Goal: Task Accomplishment & Management: Complete application form

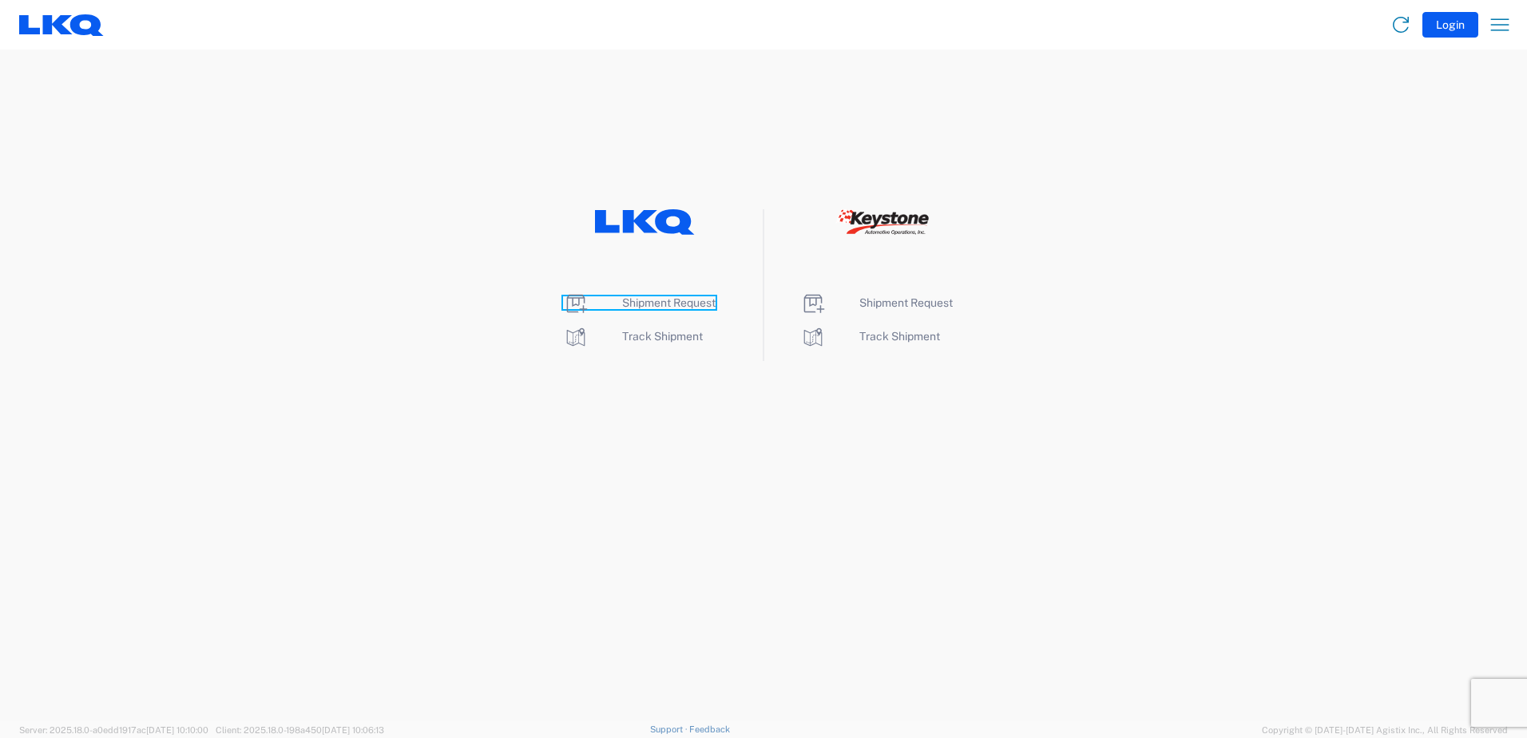
click at [657, 304] on span "Shipment Request" at bounding box center [668, 302] width 93 height 13
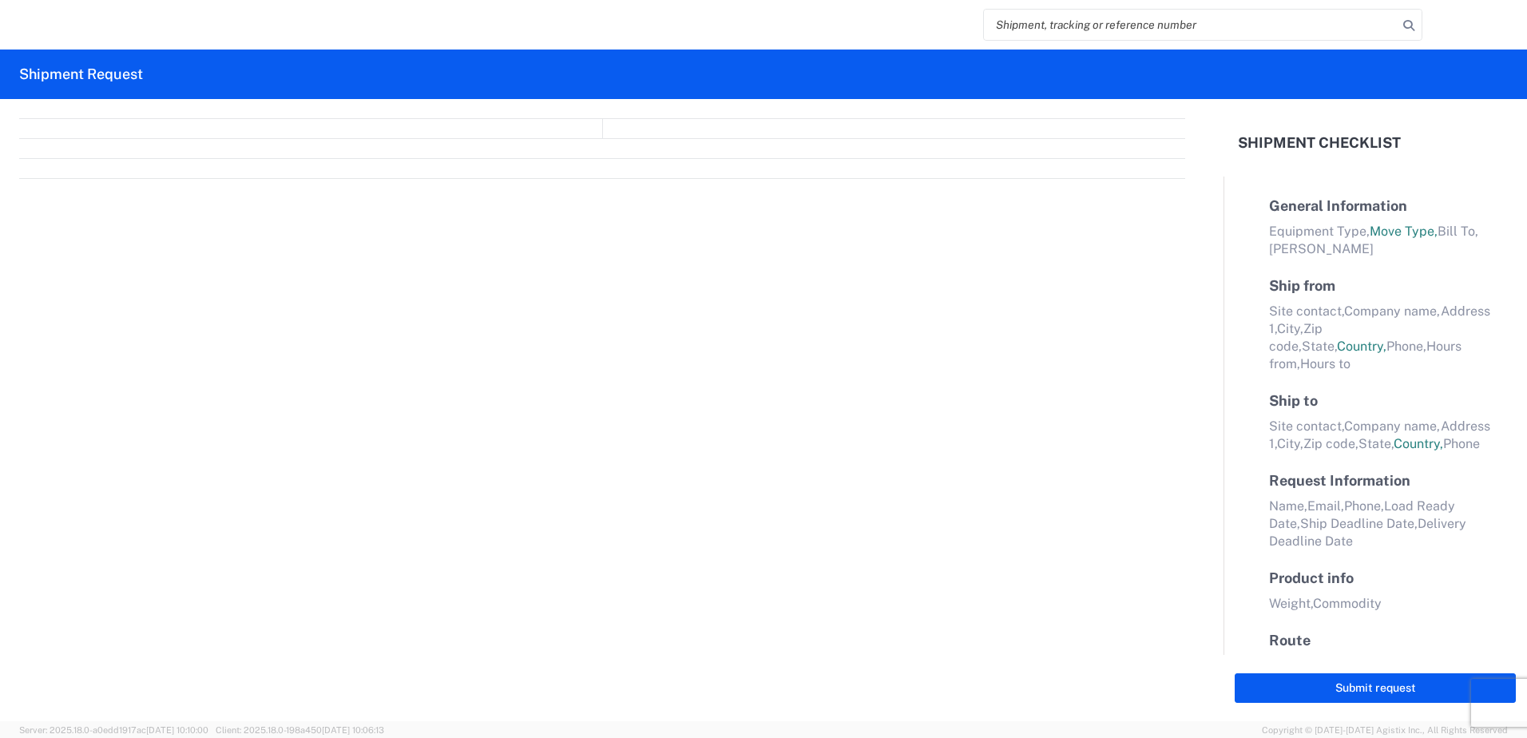
select select "FULL"
select select "LBS"
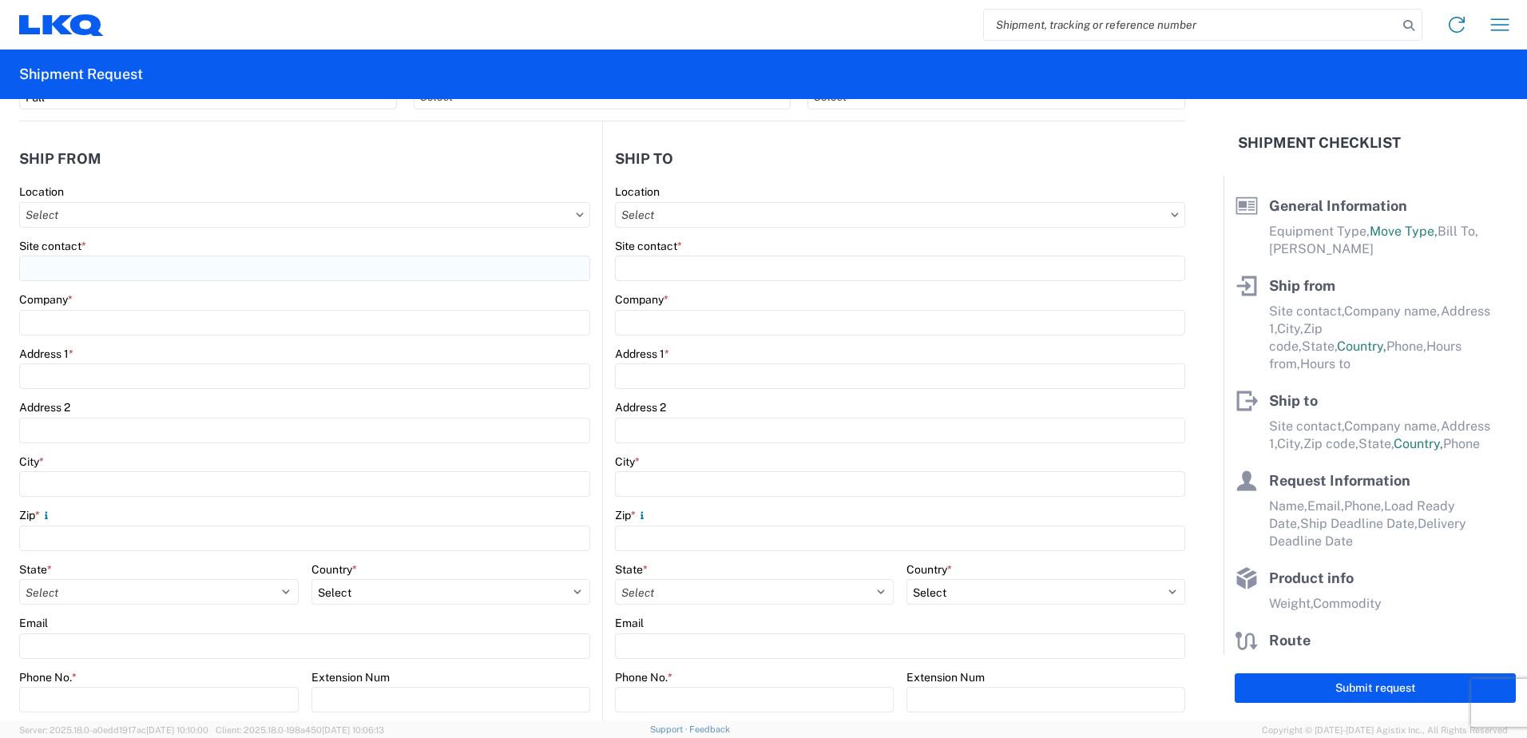
scroll to position [160, 0]
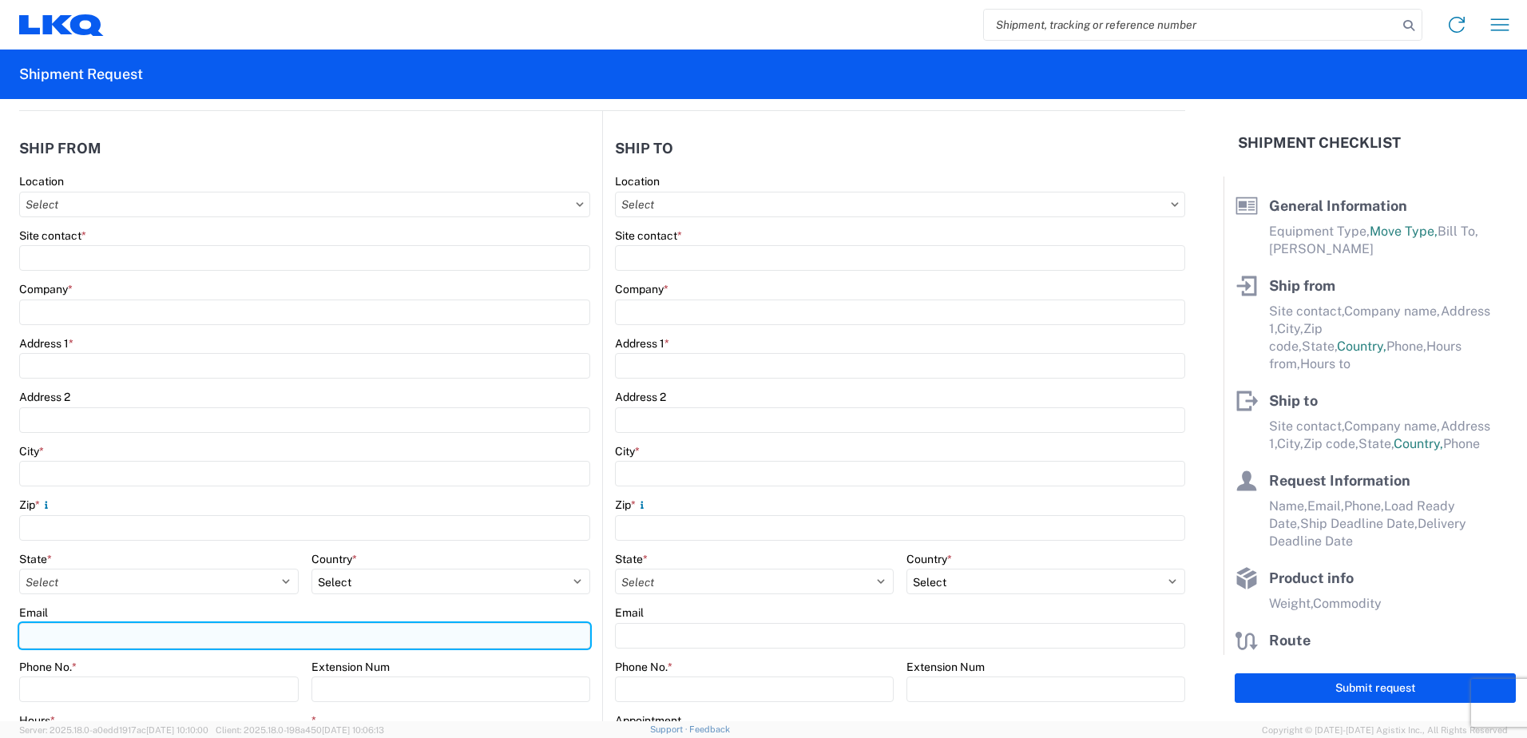
click at [102, 635] on input "Email" at bounding box center [304, 636] width 571 height 26
type input "boreccek@lkqcorp.com"
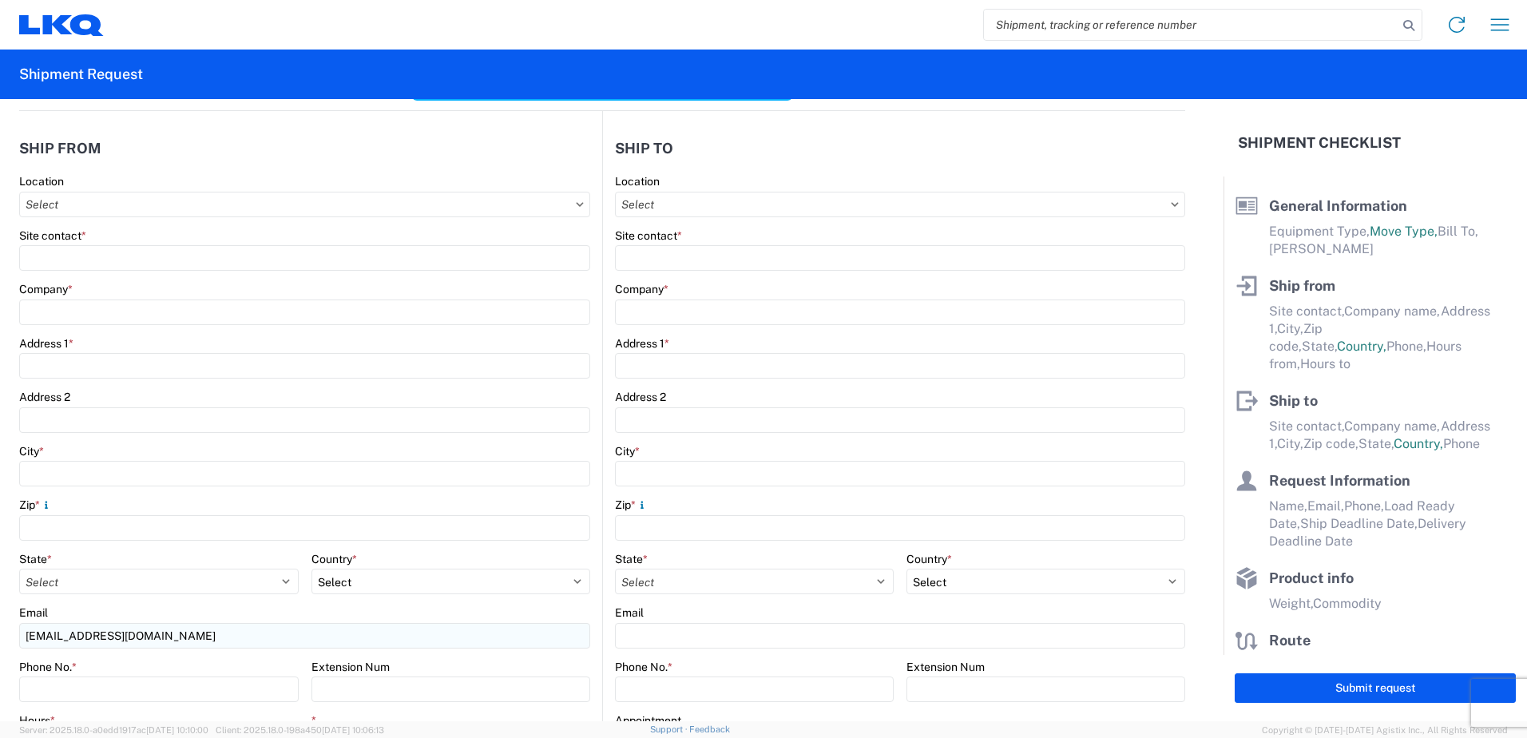
type input "3238 - Huntington IDC"
type input "3238-3015-50180-0000 - 3238 Freight In - Wheel Cores"
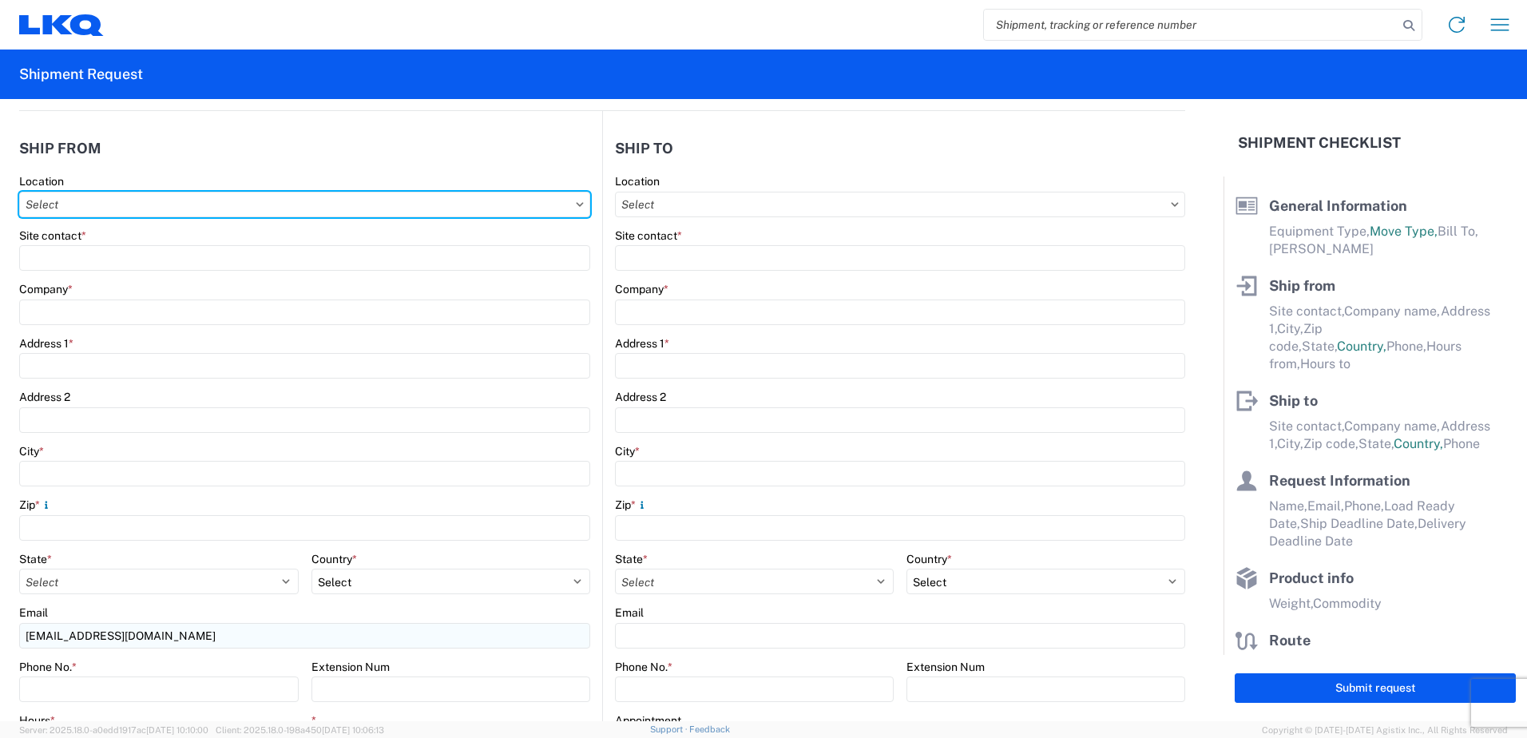
type input "3221 - Bethlehem PA Wheel Plant"
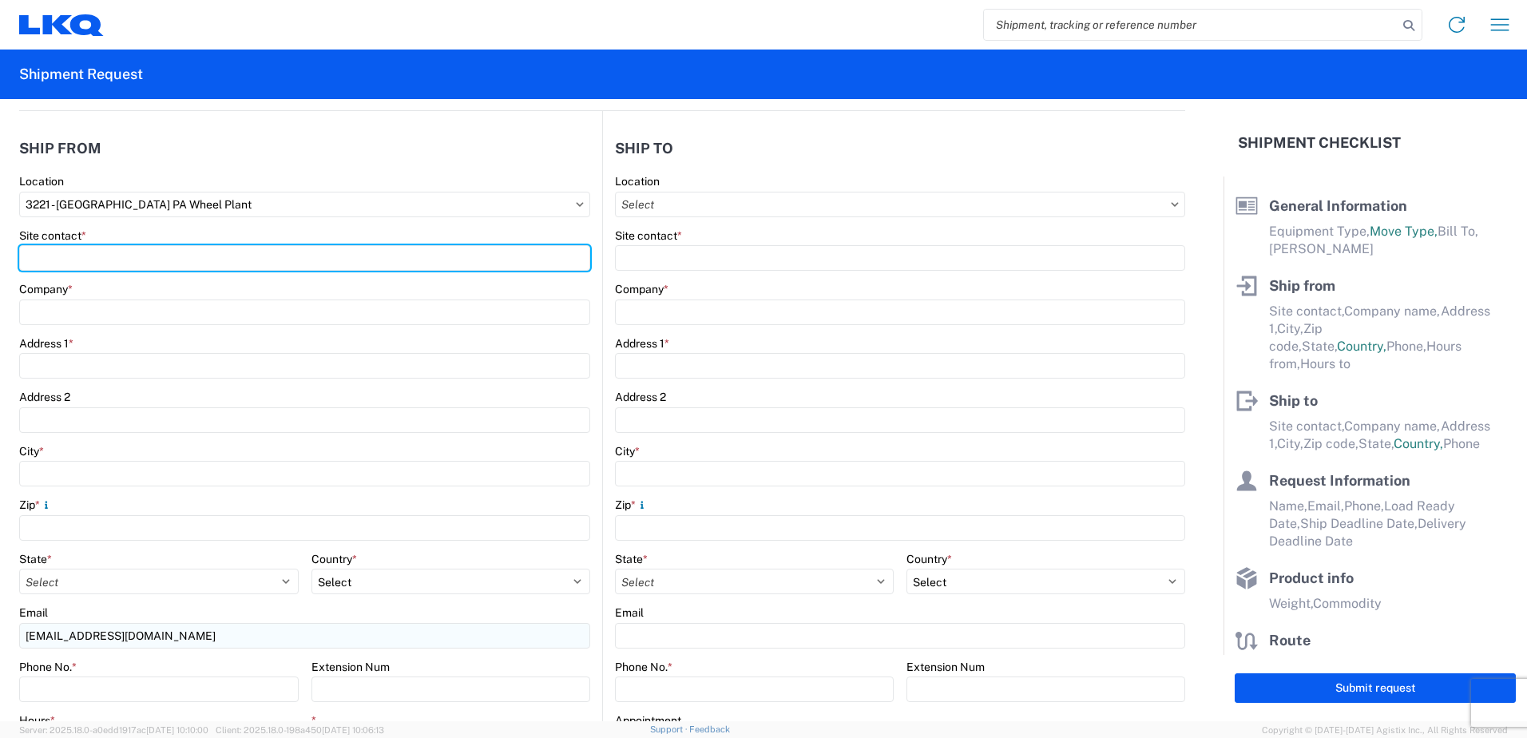
type input "BOB RECCEK"
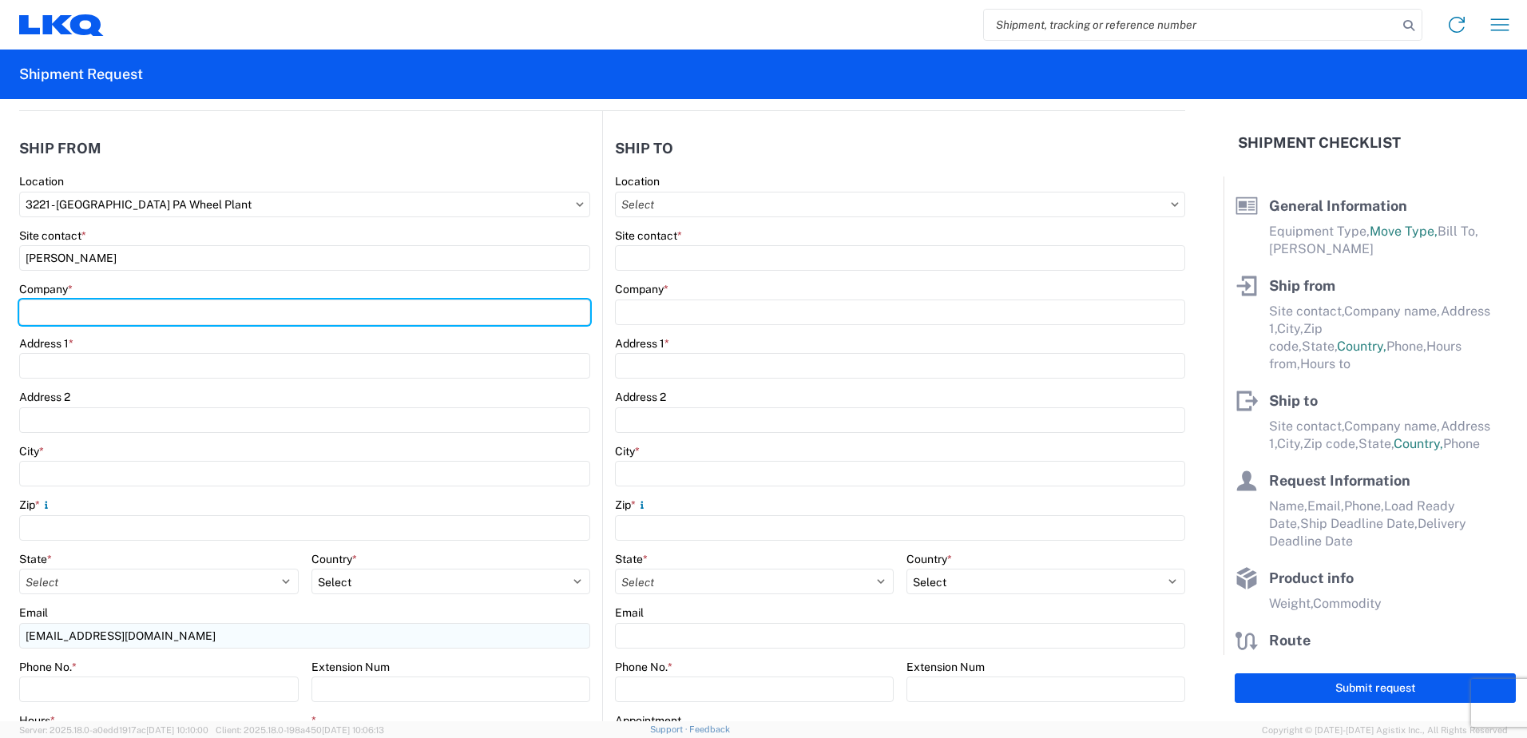
type input "LKQ Corporation"
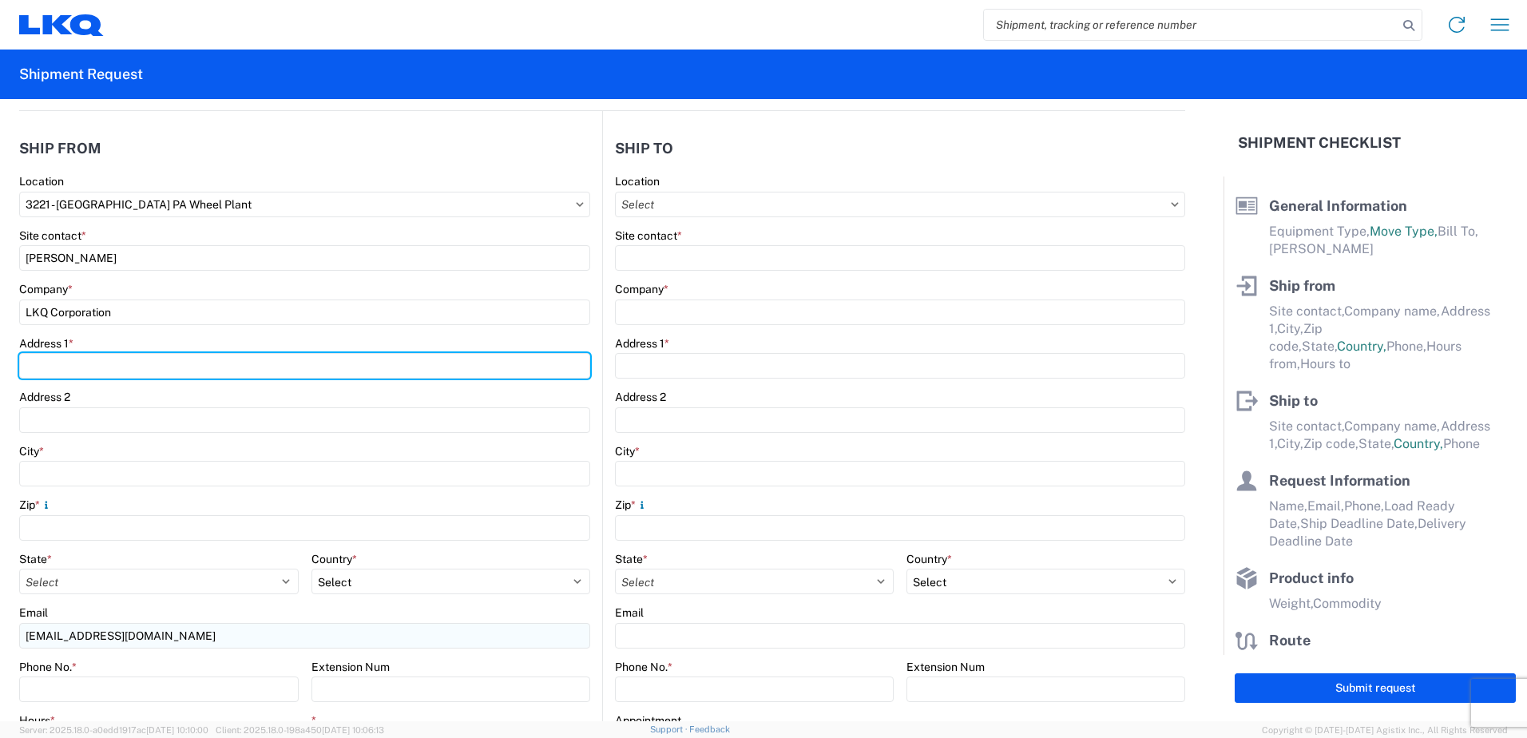
type input "3658 Route 378"
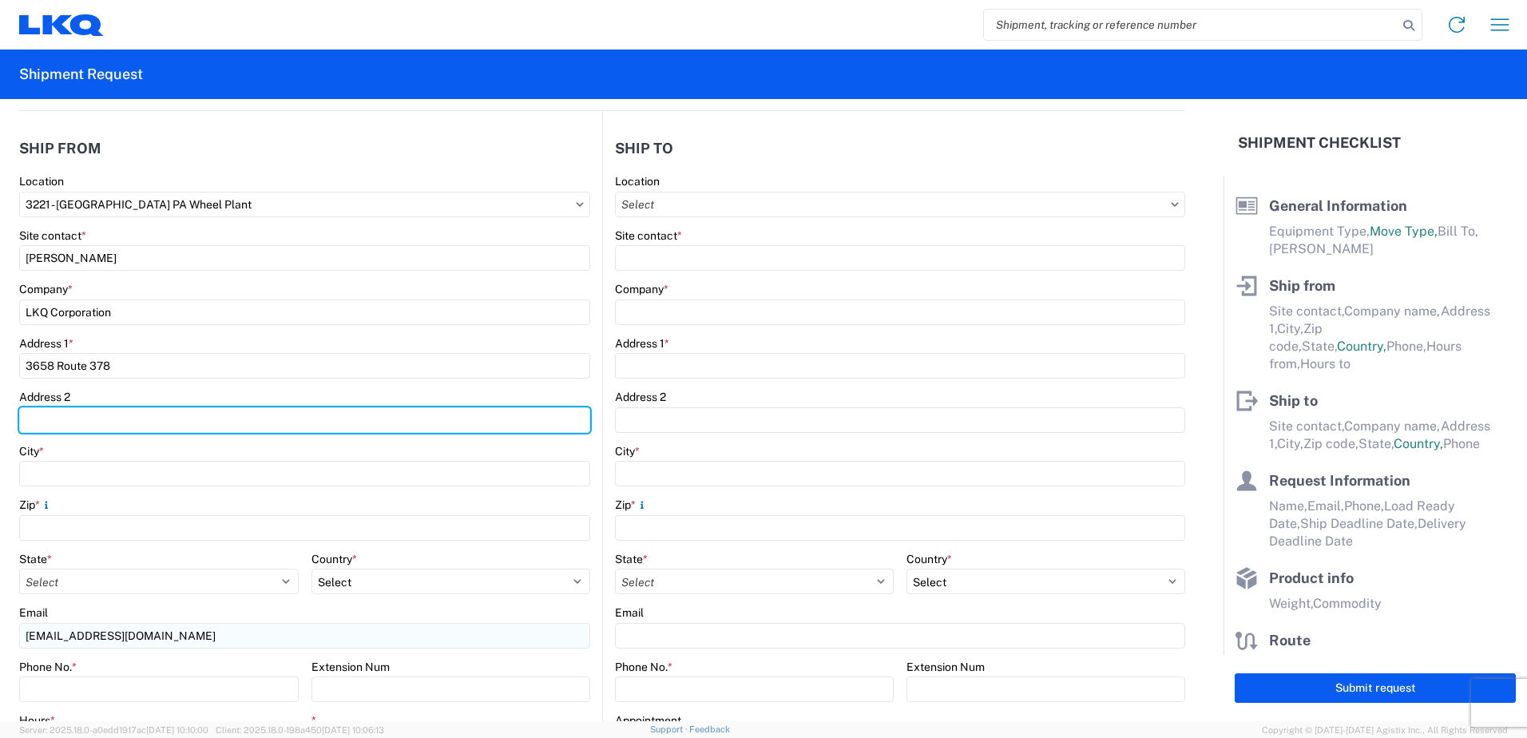
type input "PO Box 3658"
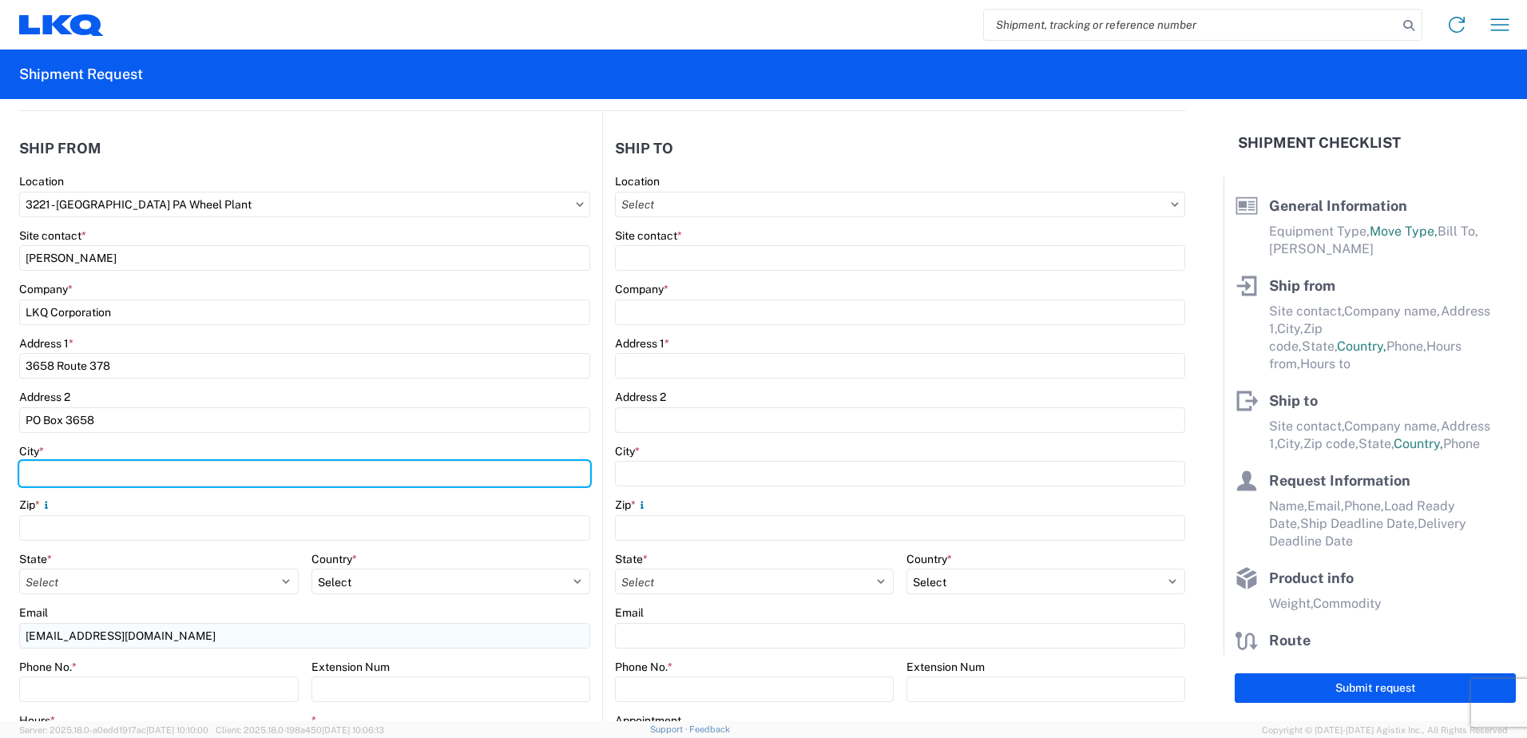
type input "Bethlehem"
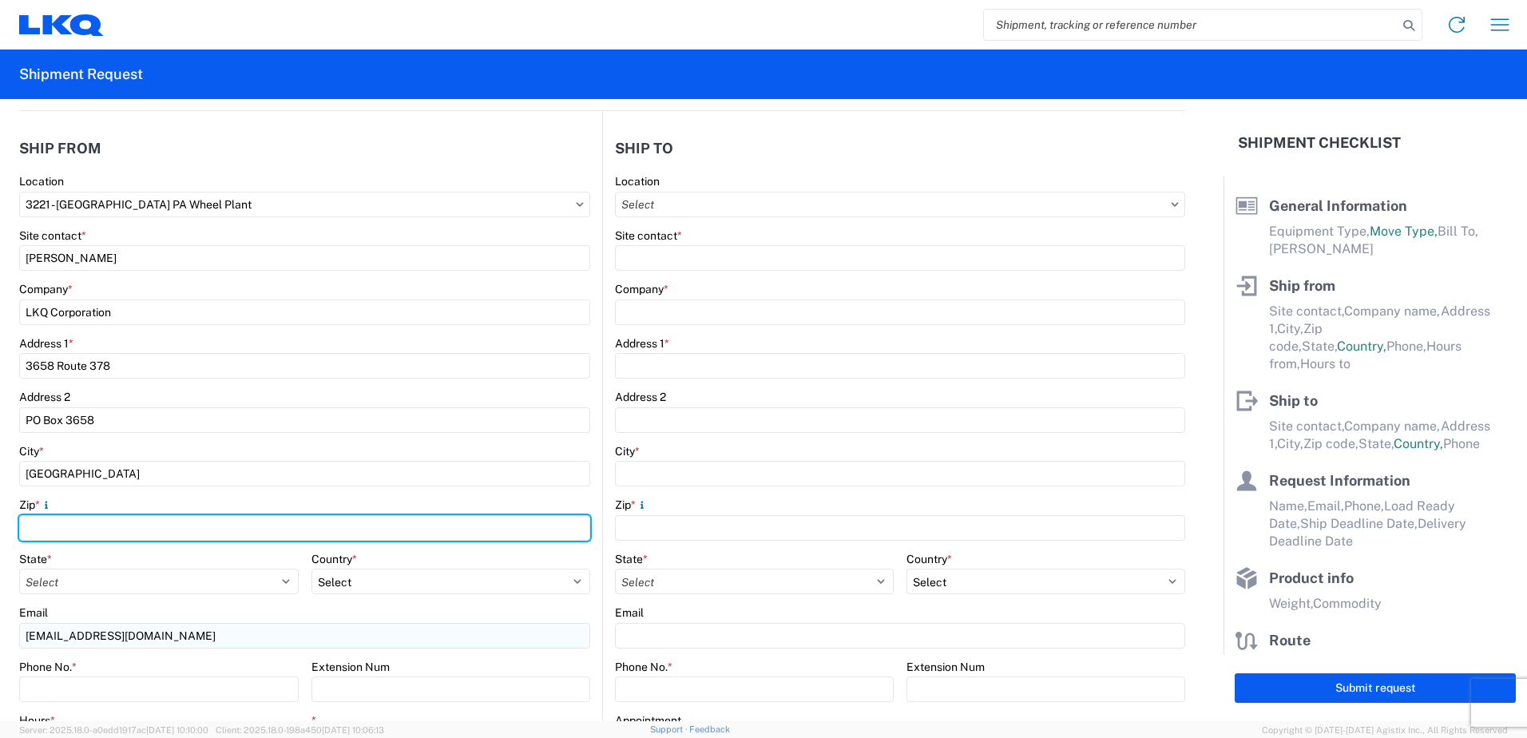
type input "18015"
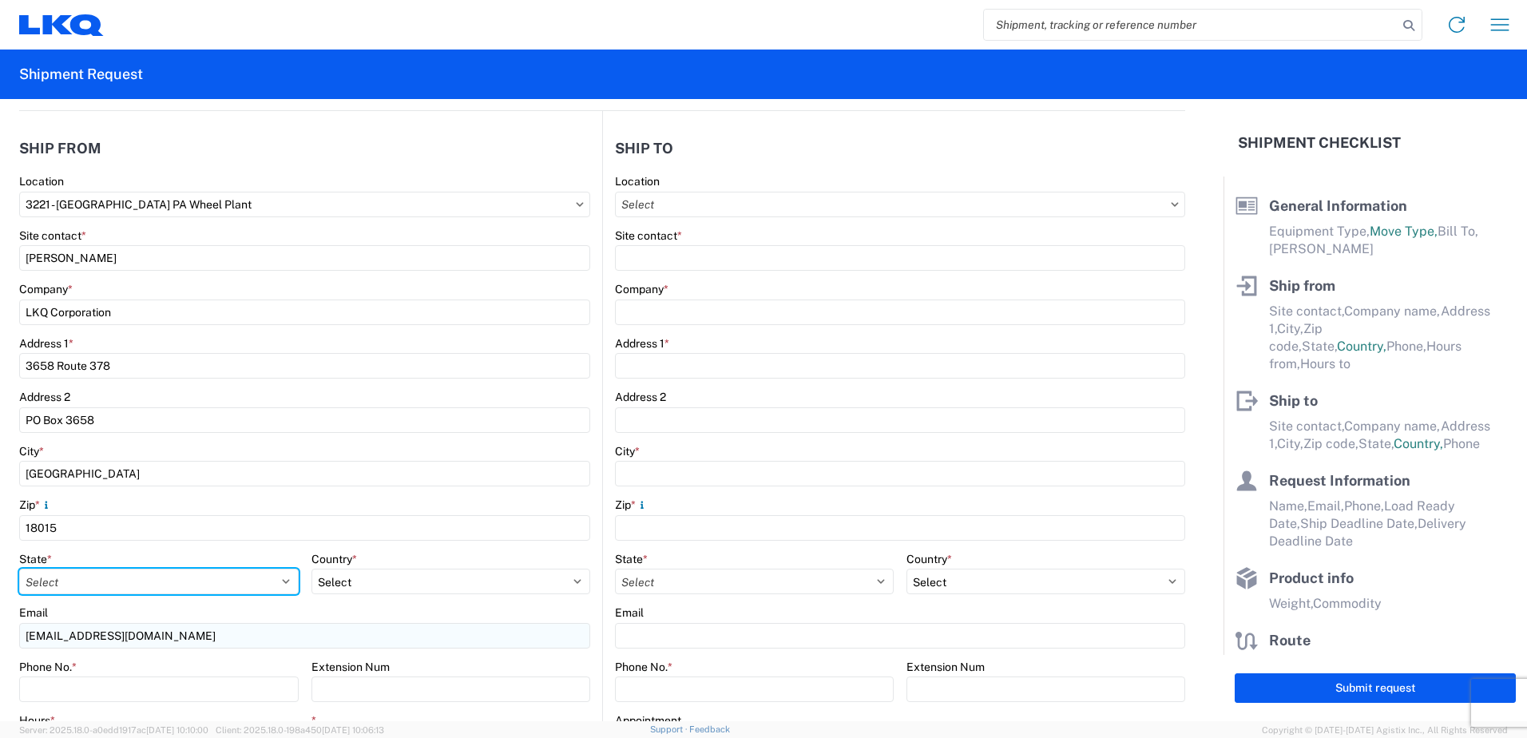
select select "PA"
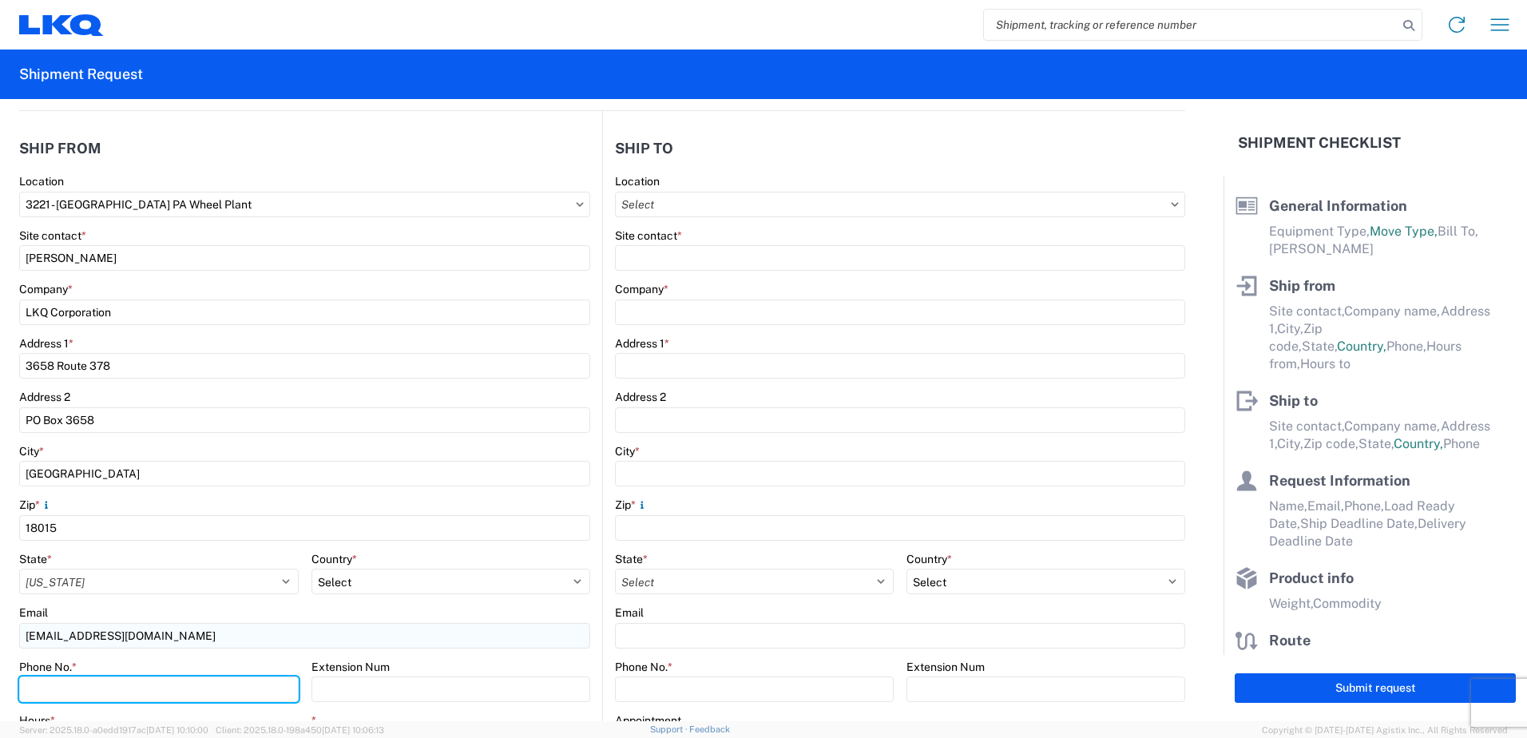
type input "6108655553"
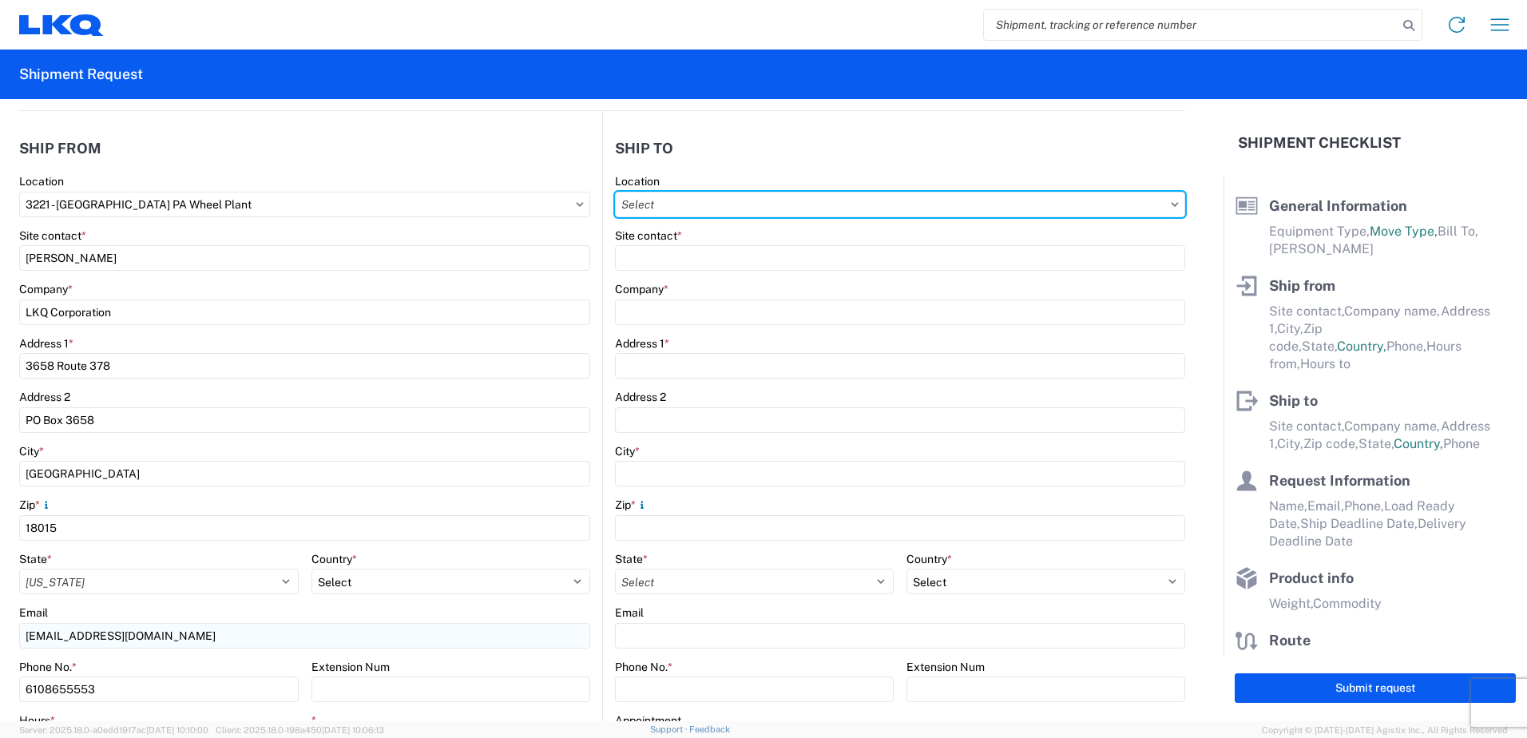
type input "3238 - Huntington IDC"
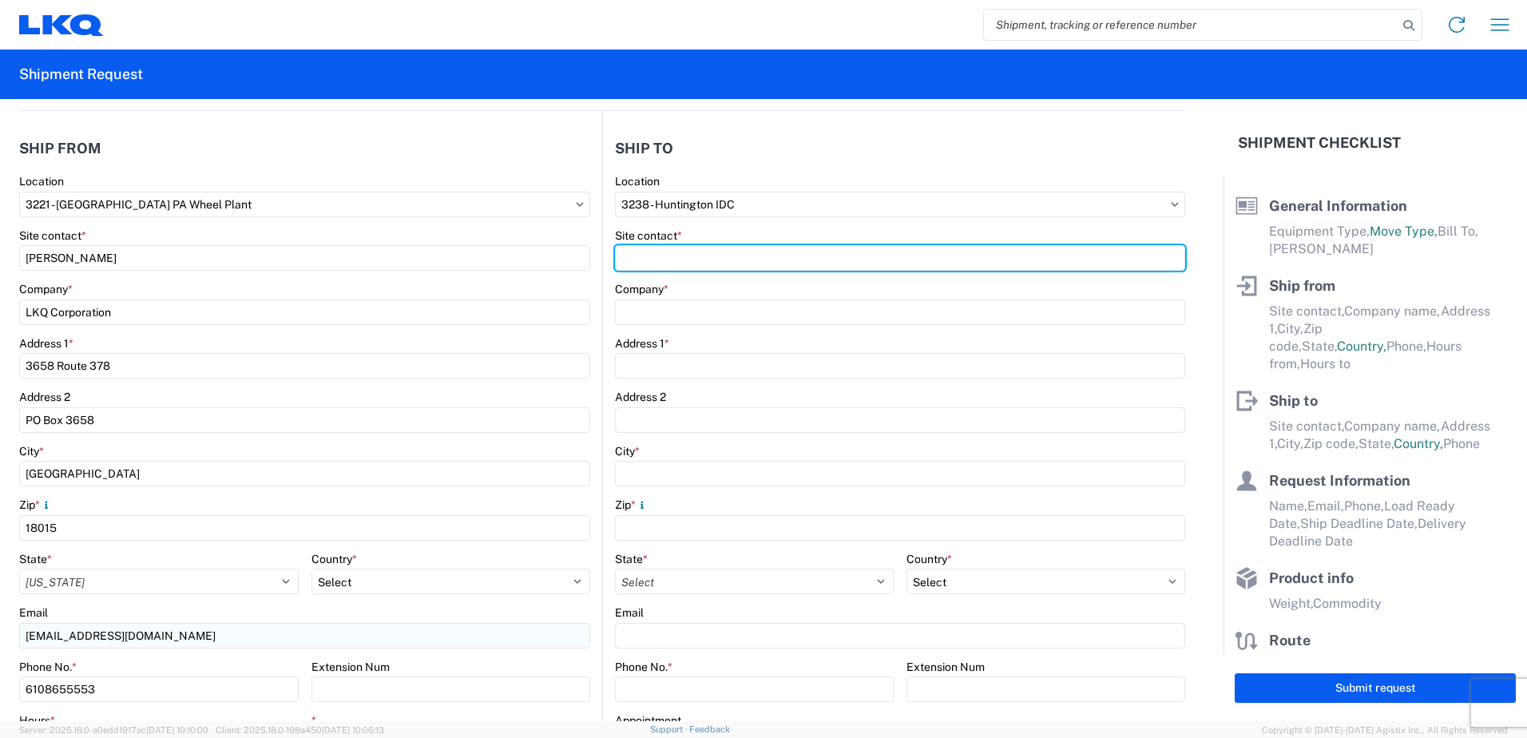
type input "BRADY BENSON"
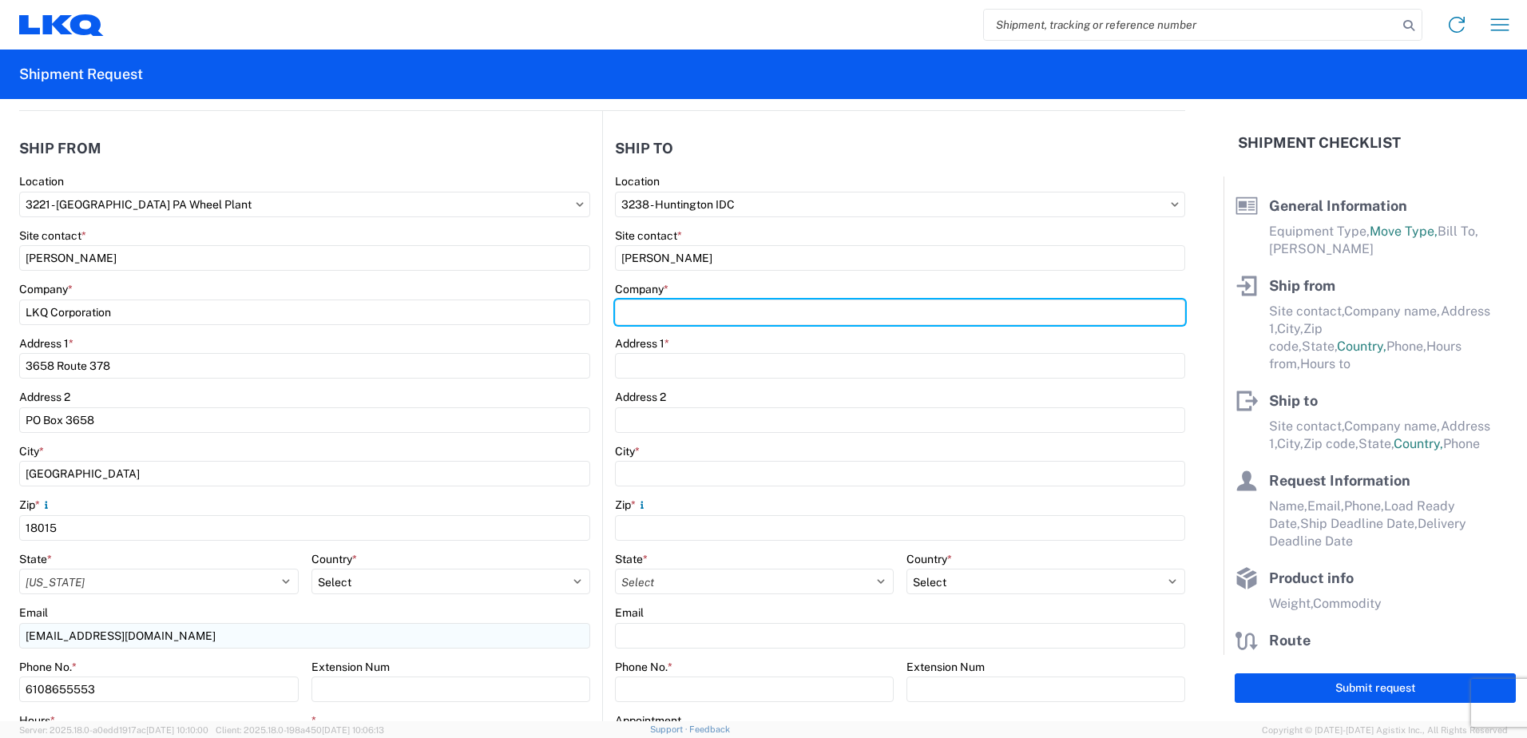
type input "LKQ Corporation"
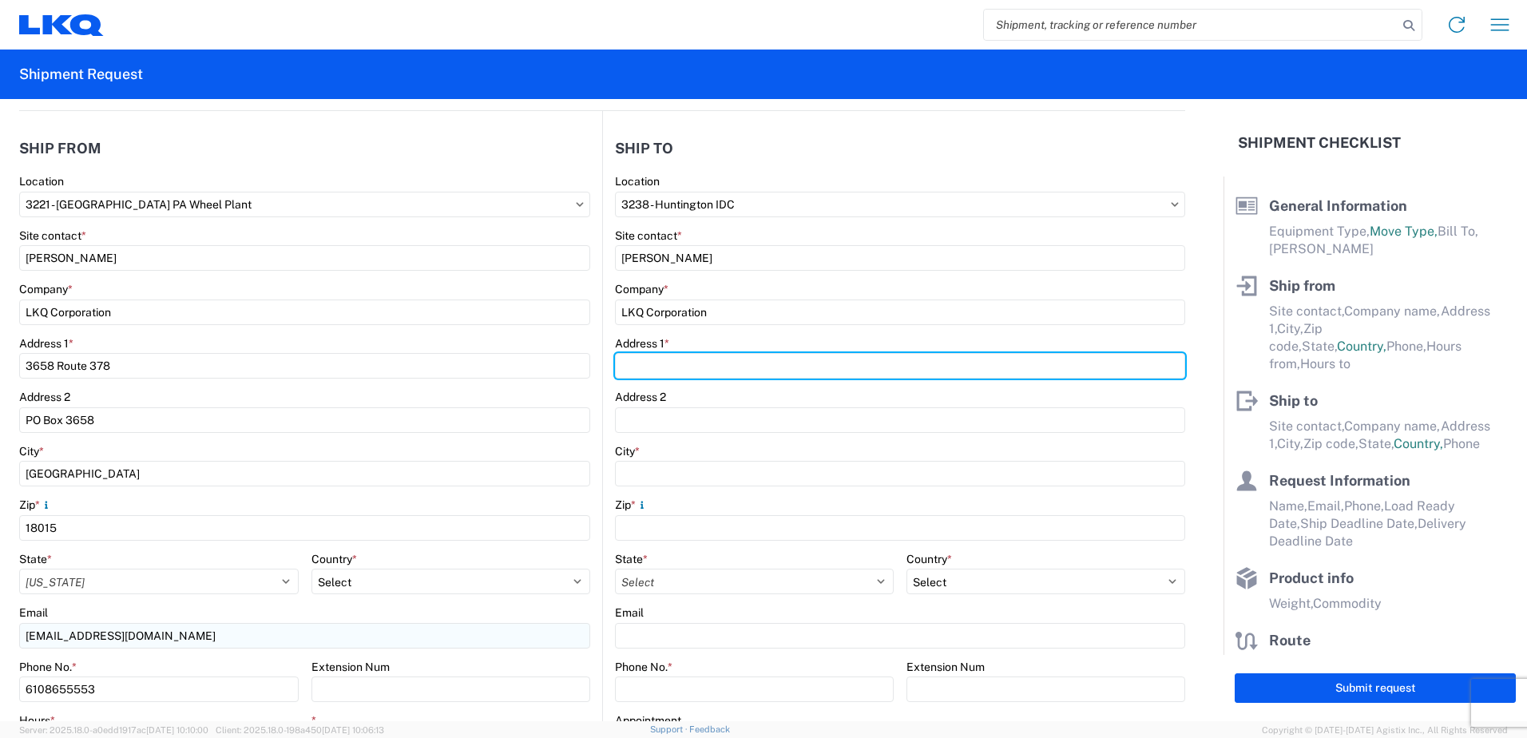
type input "1870 Riverfork Drive W"
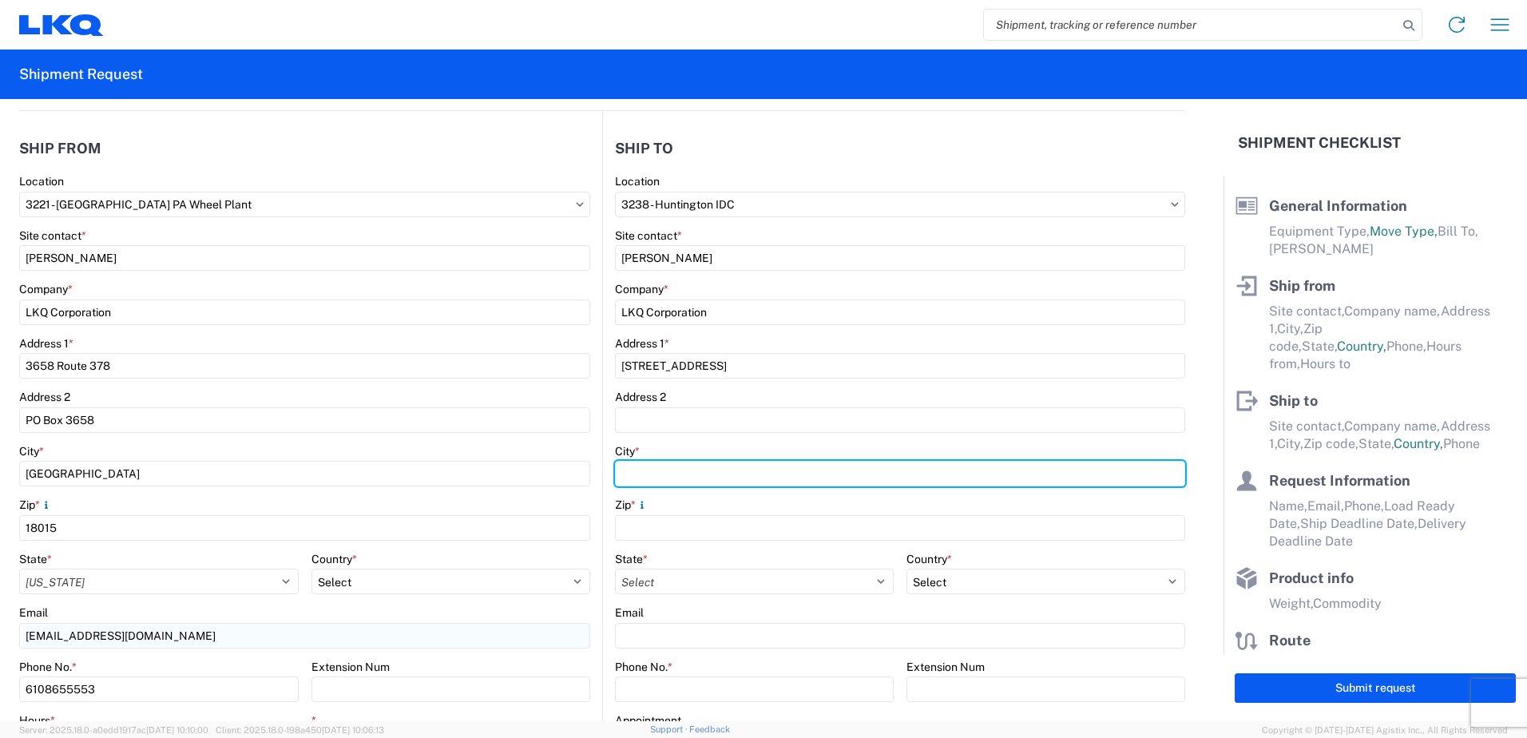
type input "Huntington"
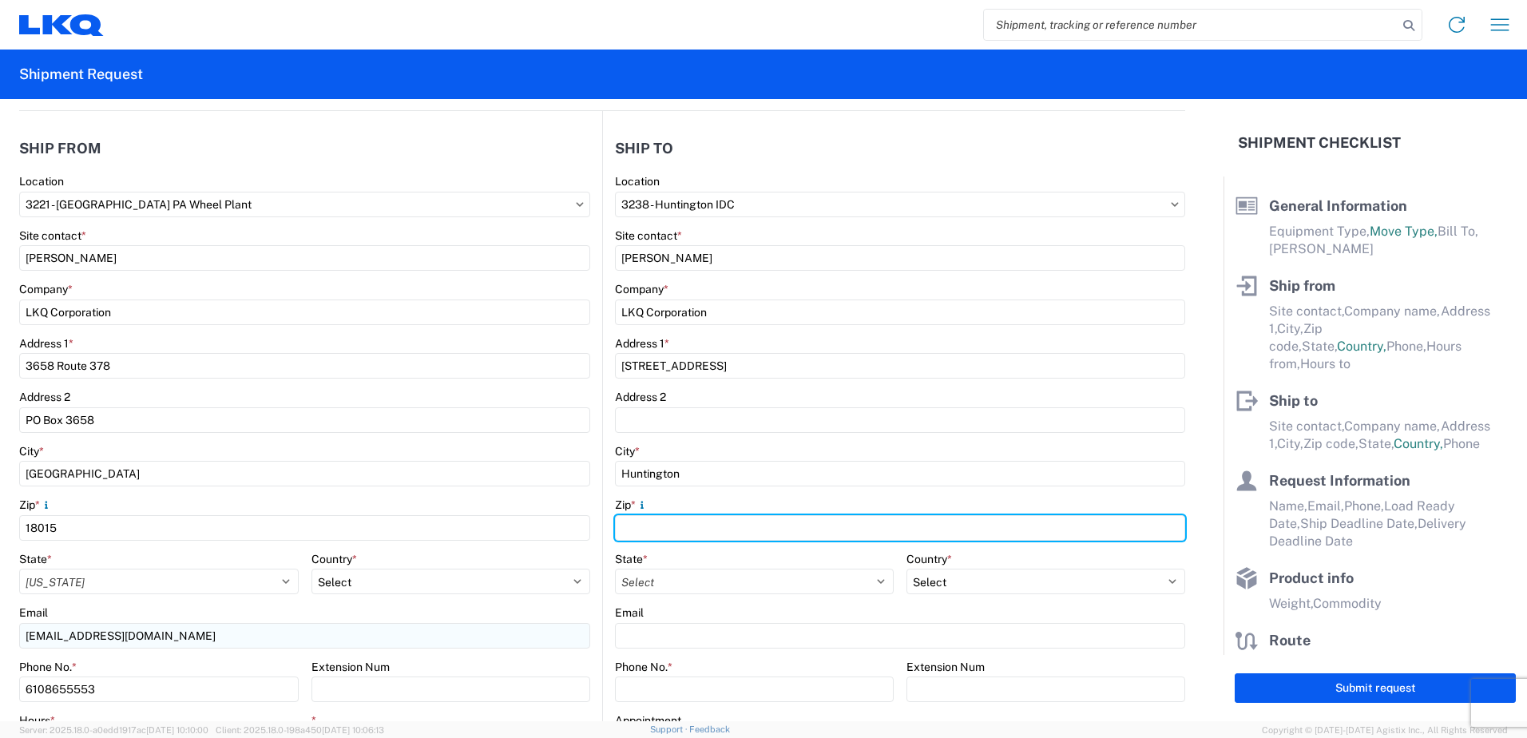
type input "46750"
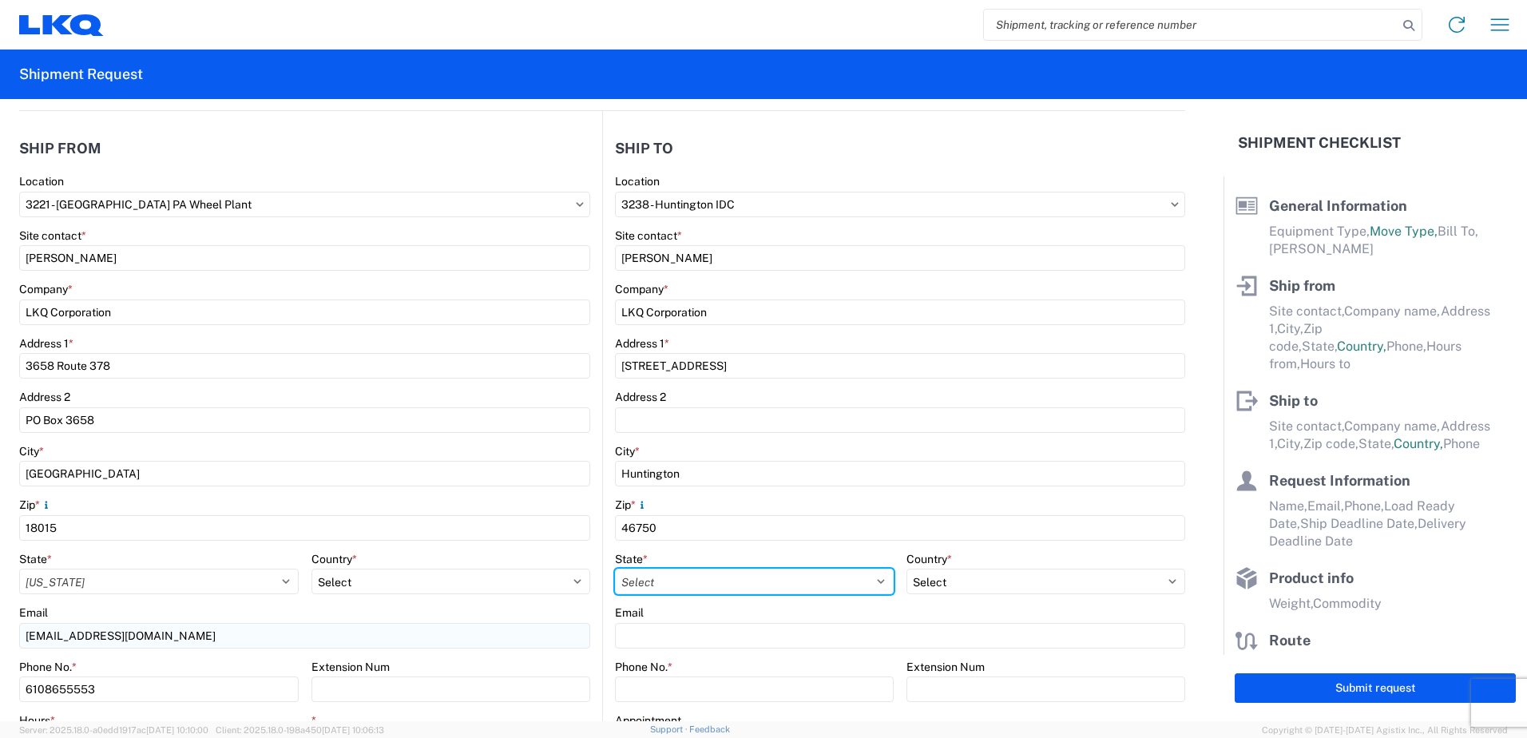
select select "IN"
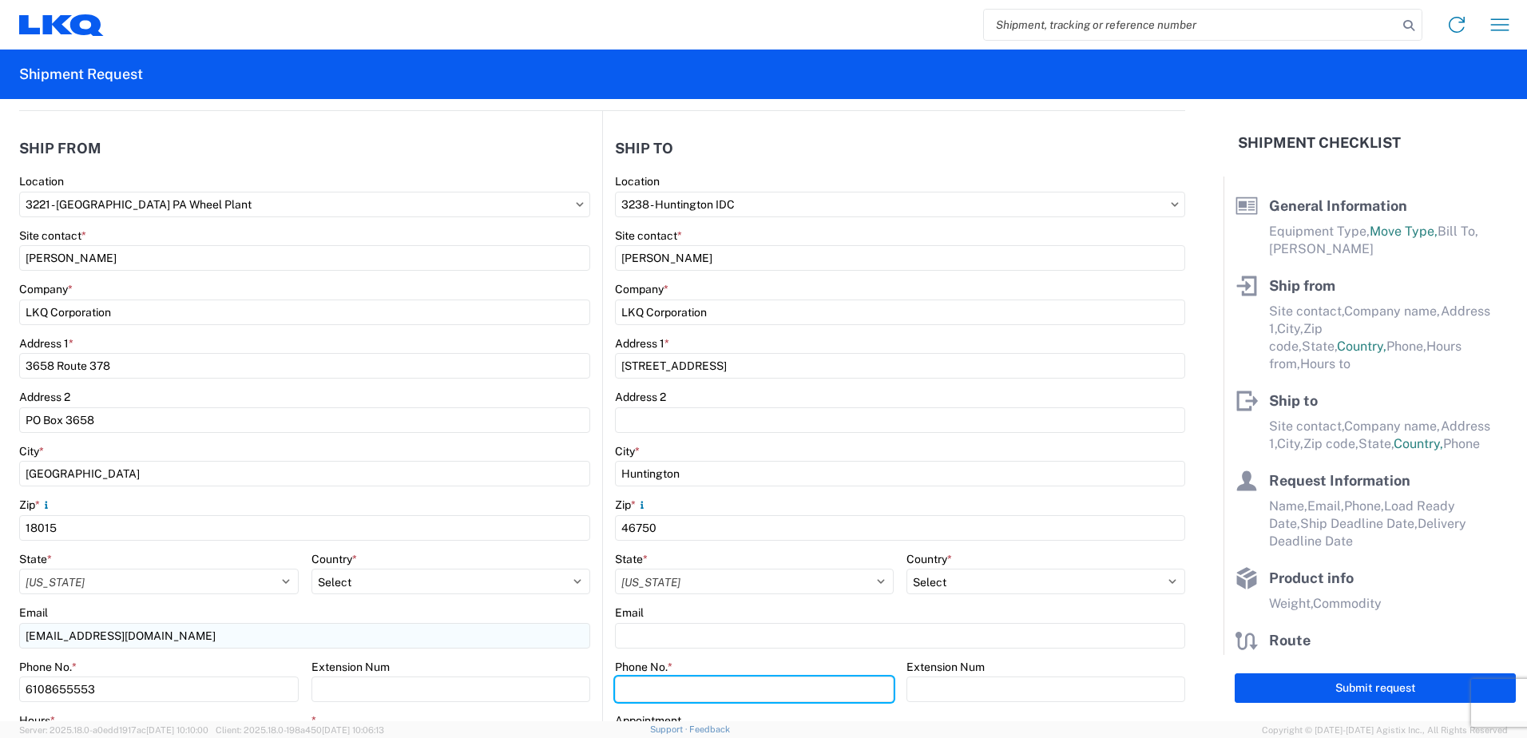
type input "260-366-0625"
type input "BOB RECCEK"
type input "boreccek@lkqcorp.com"
type input "6108655553"
type input "2025-08-22"
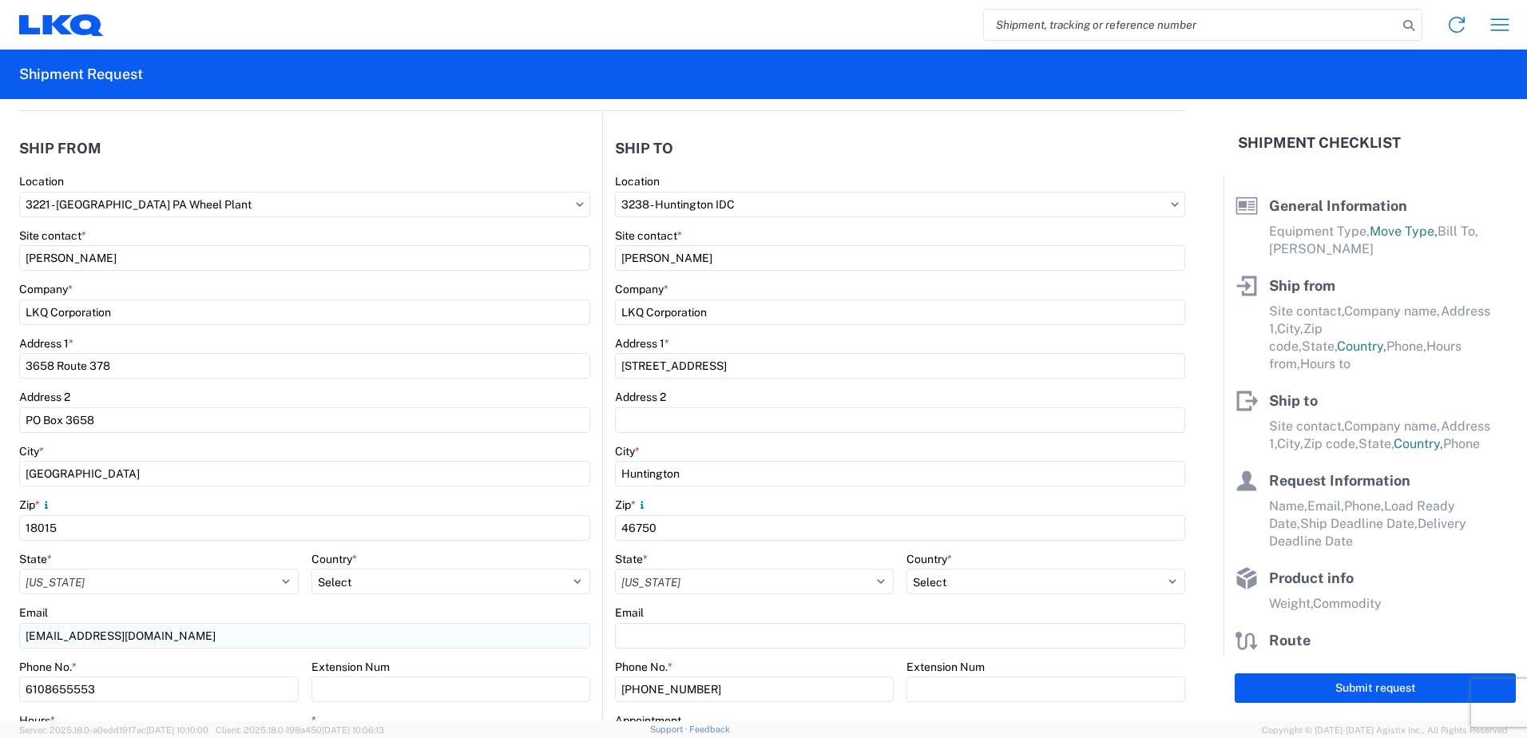
type input "2025-08-28"
type input "25000"
type input "Wheels - Stacked & Palletized"
type input "23"
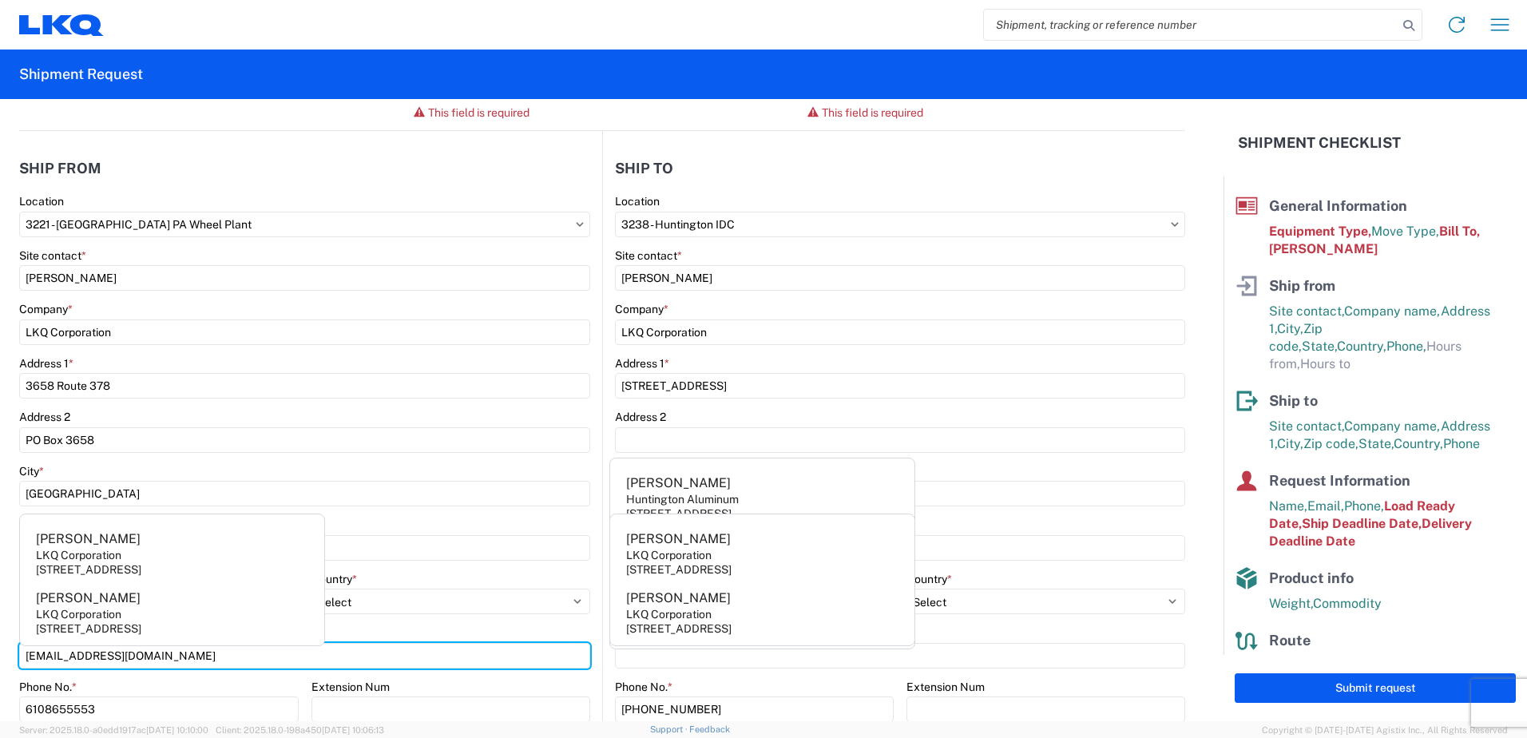
scroll to position [0, 0]
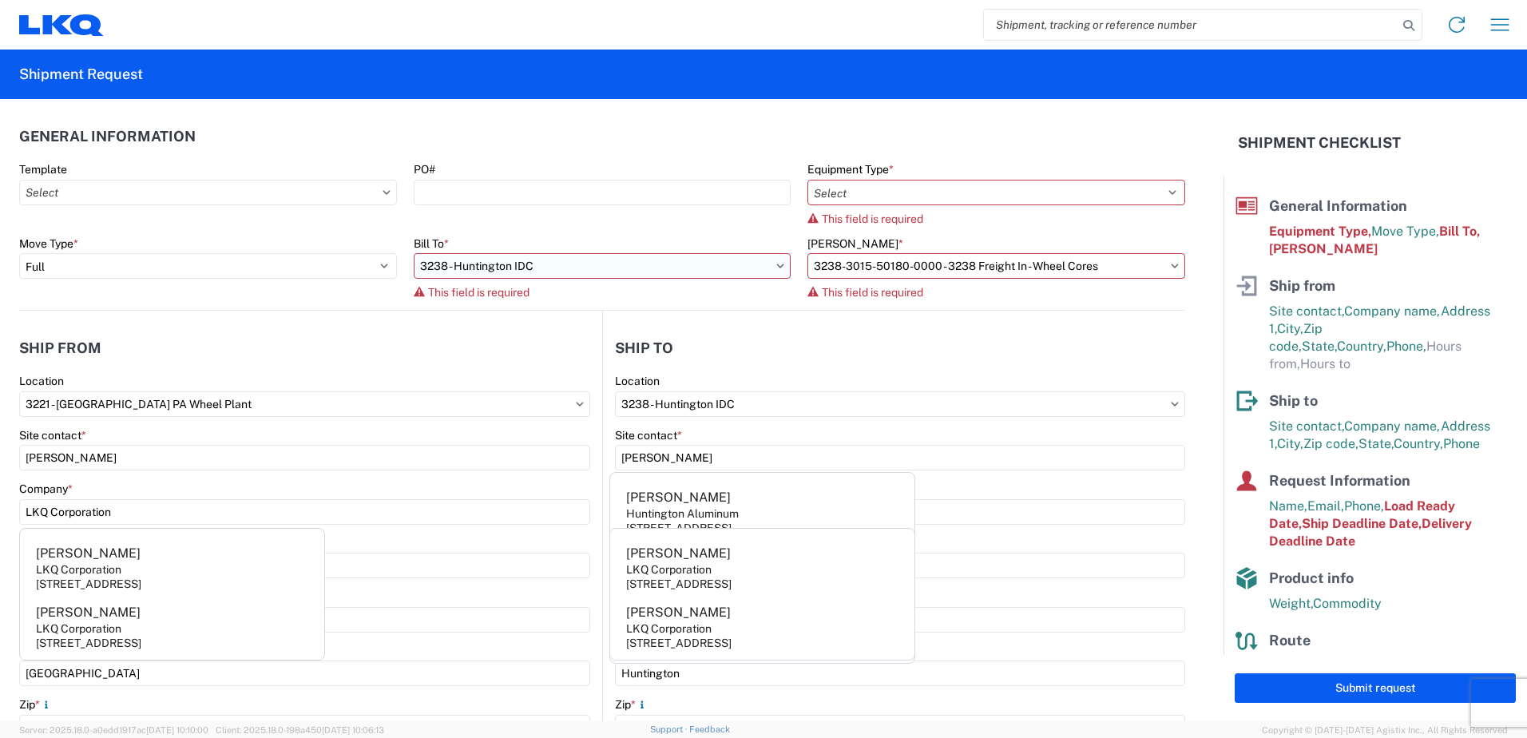
drag, startPoint x: 772, startPoint y: 264, endPoint x: 760, endPoint y: 264, distance: 11.2
click at [776, 264] on icon at bounding box center [780, 266] width 8 height 5
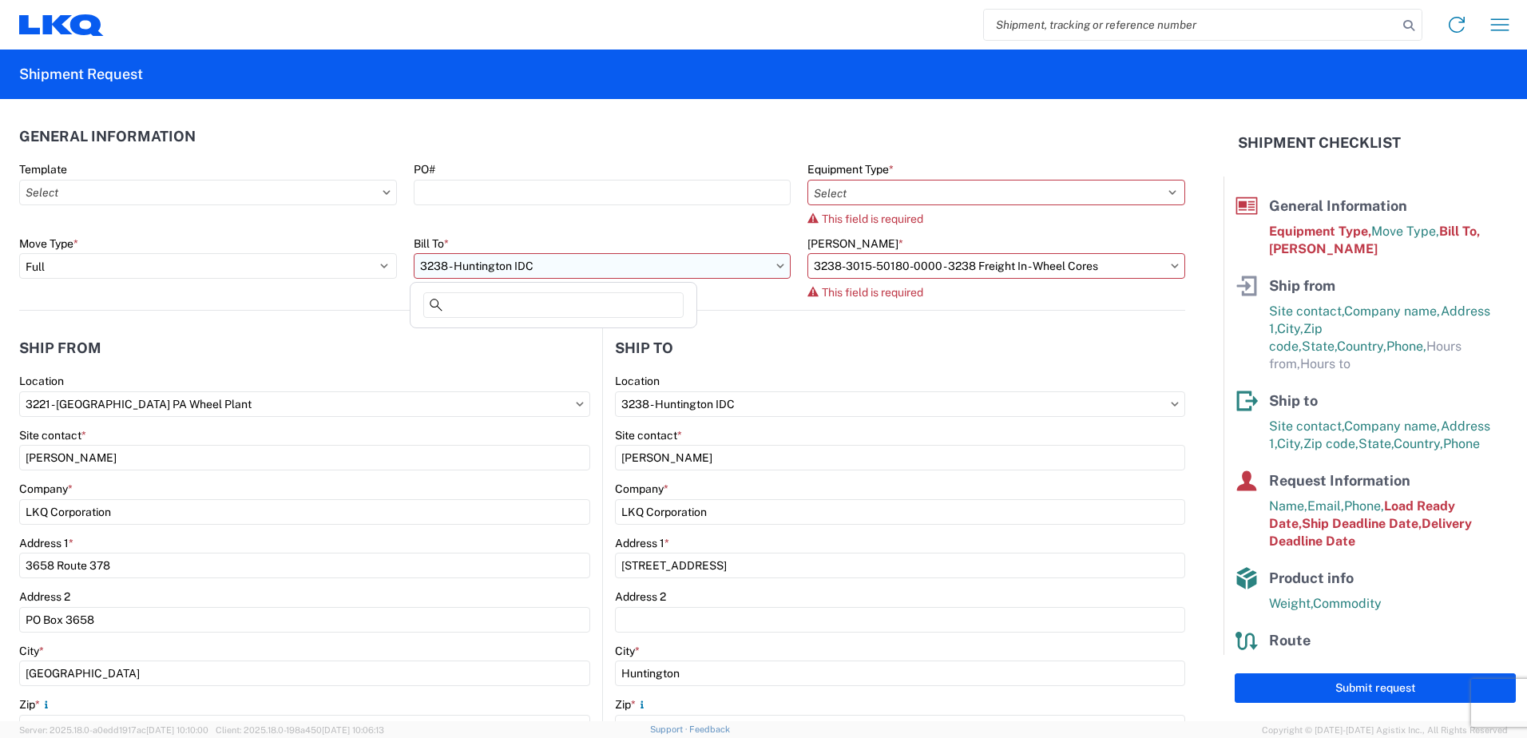
click at [546, 267] on input "3238 - Huntington IDC" at bounding box center [603, 266] width 378 height 26
type input "3238"
click at [519, 339] on div "3238 - Huntington IDC" at bounding box center [554, 337] width 280 height 26
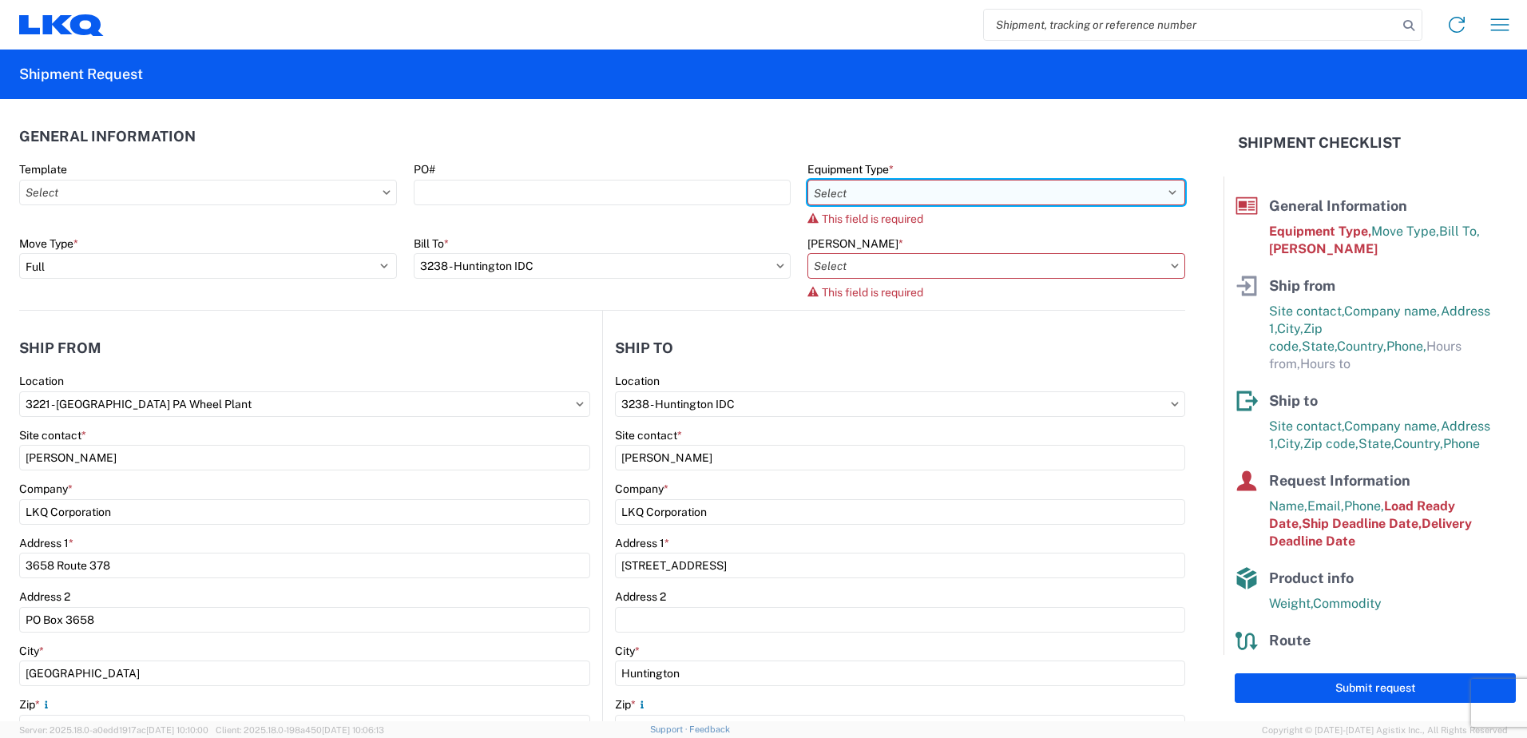
click at [1162, 187] on select "Select 53’ Dry Van Flatbed Dropdeck (van) Lowboy (flatbed) Rail" at bounding box center [997, 193] width 378 height 26
select select "STDV"
click at [808, 180] on select "Select 53’ Dry Van Flatbed Dropdeck (van) Lowboy (flatbed) Rail" at bounding box center [997, 193] width 378 height 26
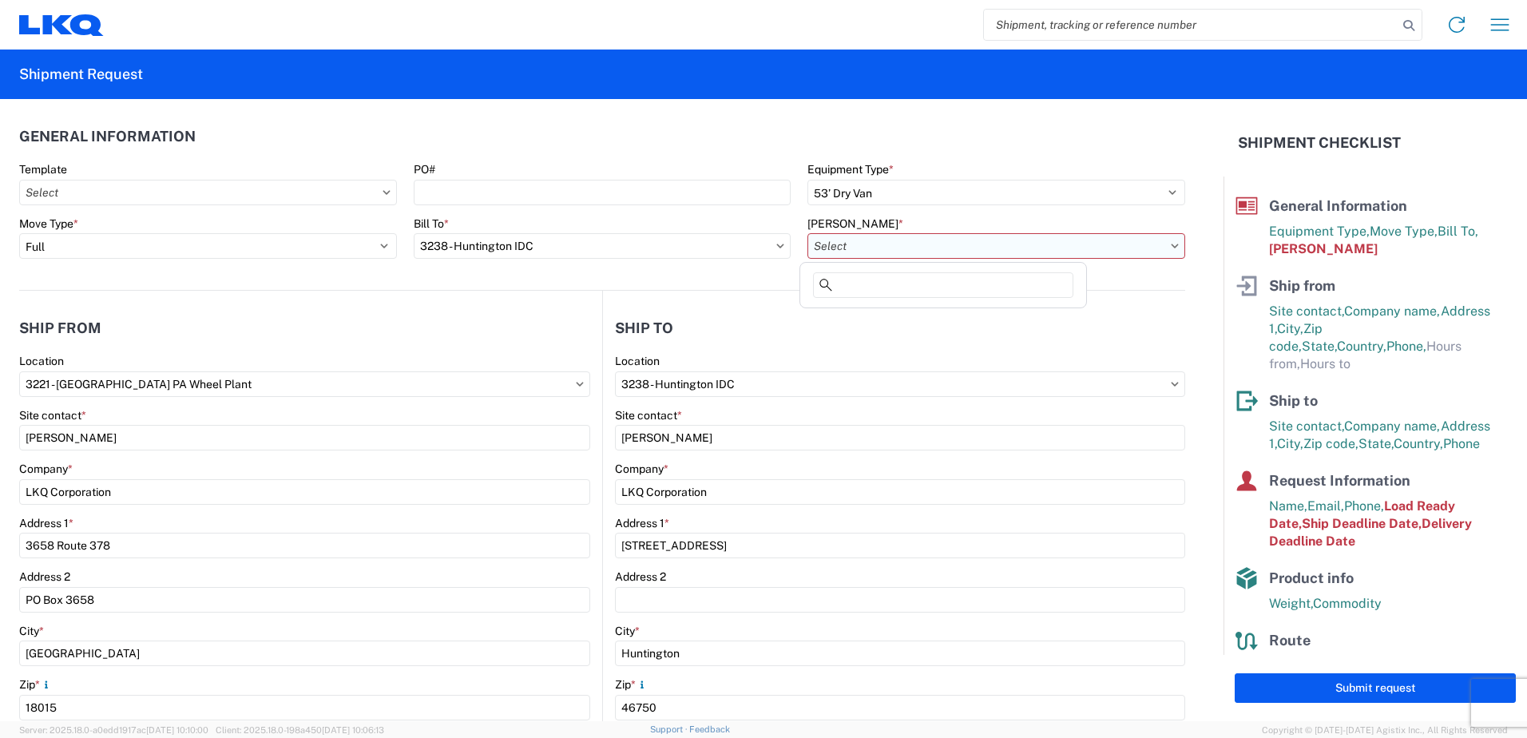
click at [1161, 249] on input "Bill Code *" at bounding box center [997, 246] width 378 height 26
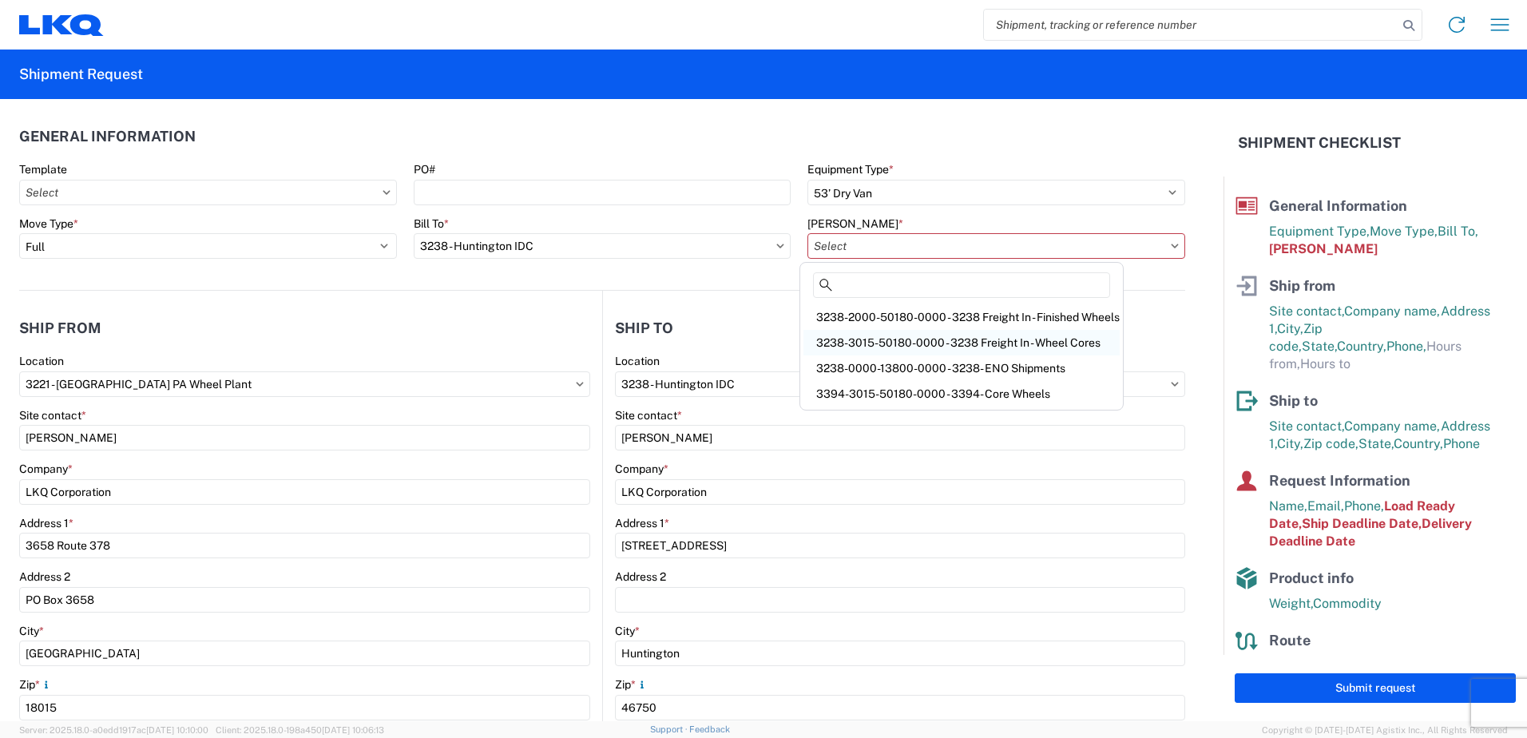
click at [934, 343] on div "3238-3015-50180-0000 - 3238 Freight In - Wheel Cores" at bounding box center [962, 343] width 316 height 26
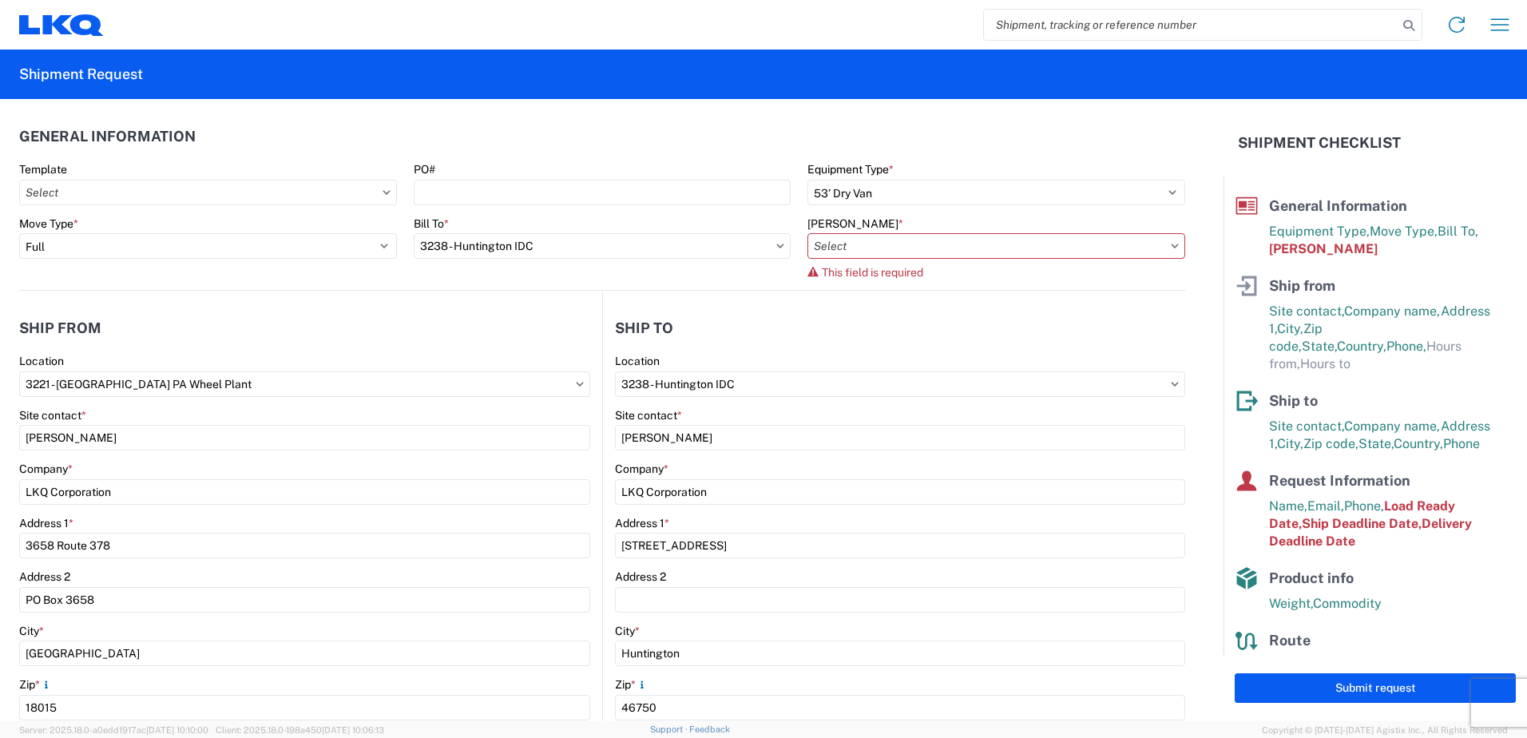
type input "3238-3015-50180-0000 - 3238 Freight In - Wheel Cores"
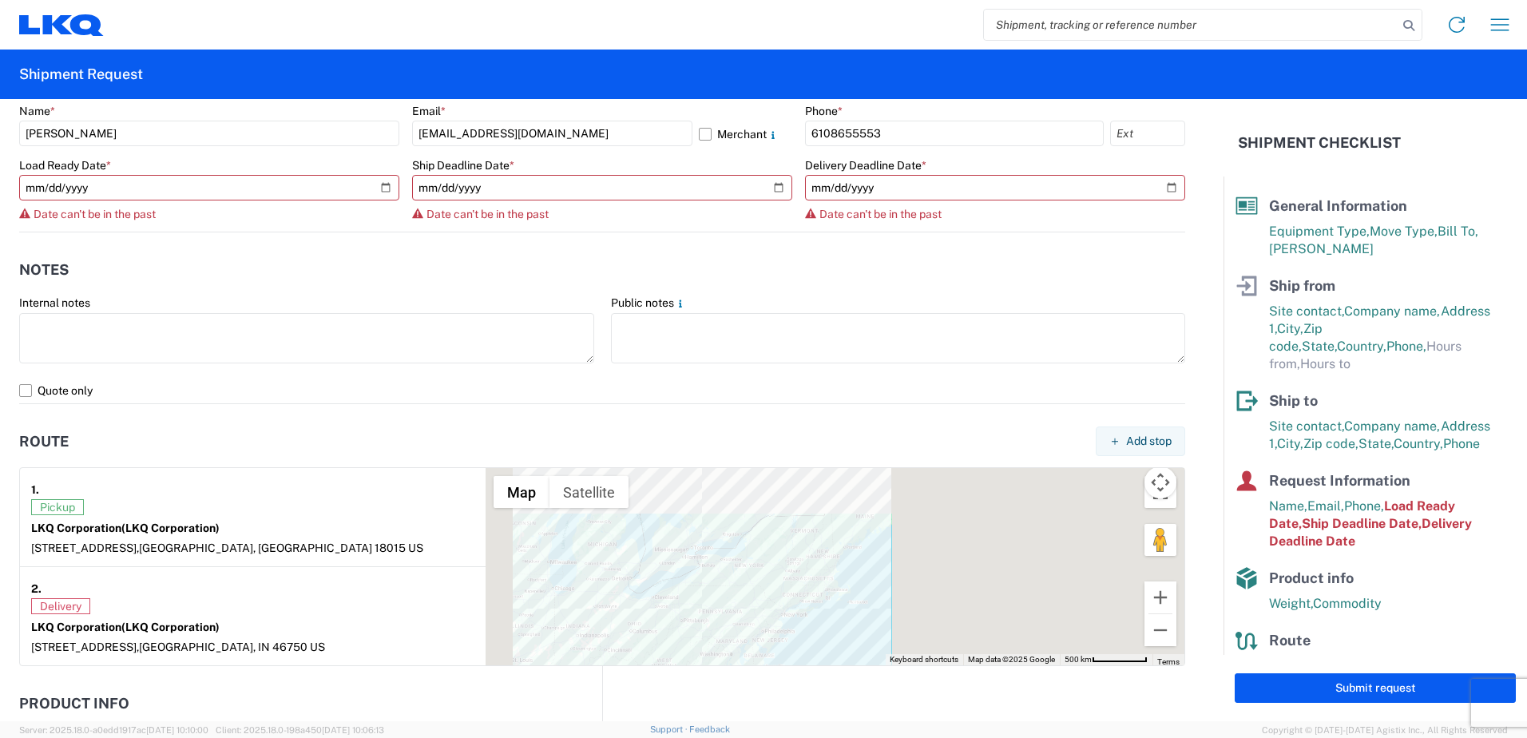
scroll to position [1314, 0]
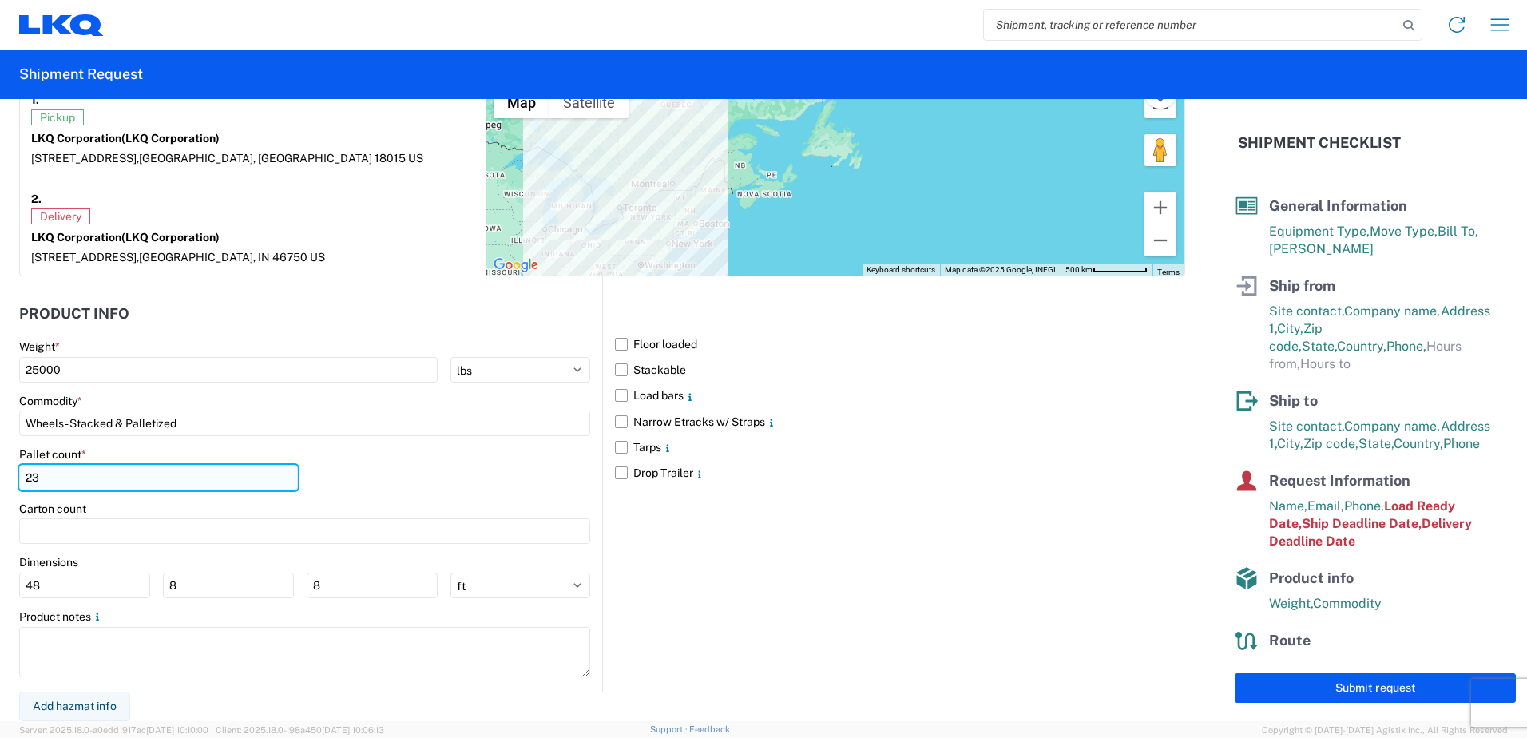
click at [57, 480] on input "23" at bounding box center [158, 478] width 279 height 26
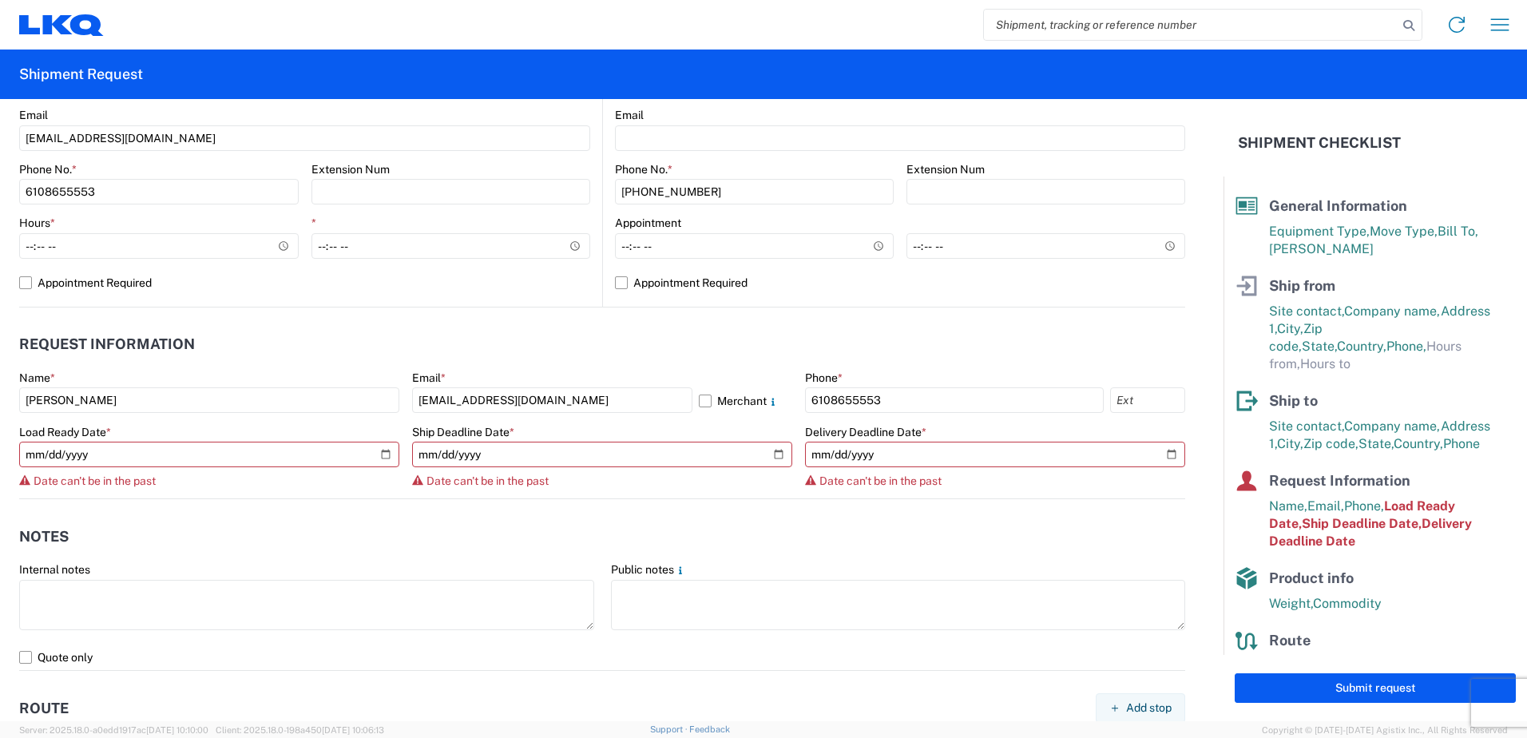
scroll to position [595, 0]
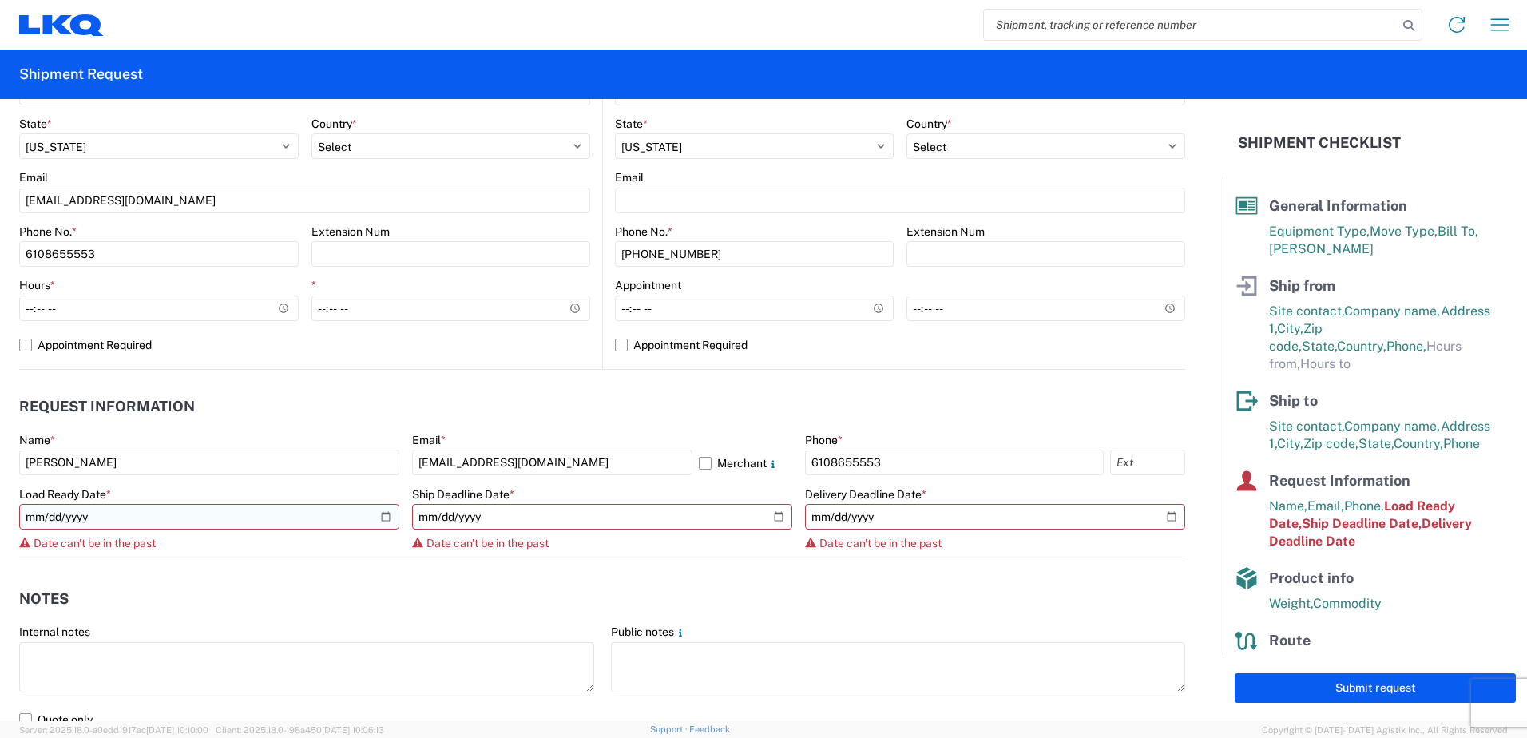
type input "24"
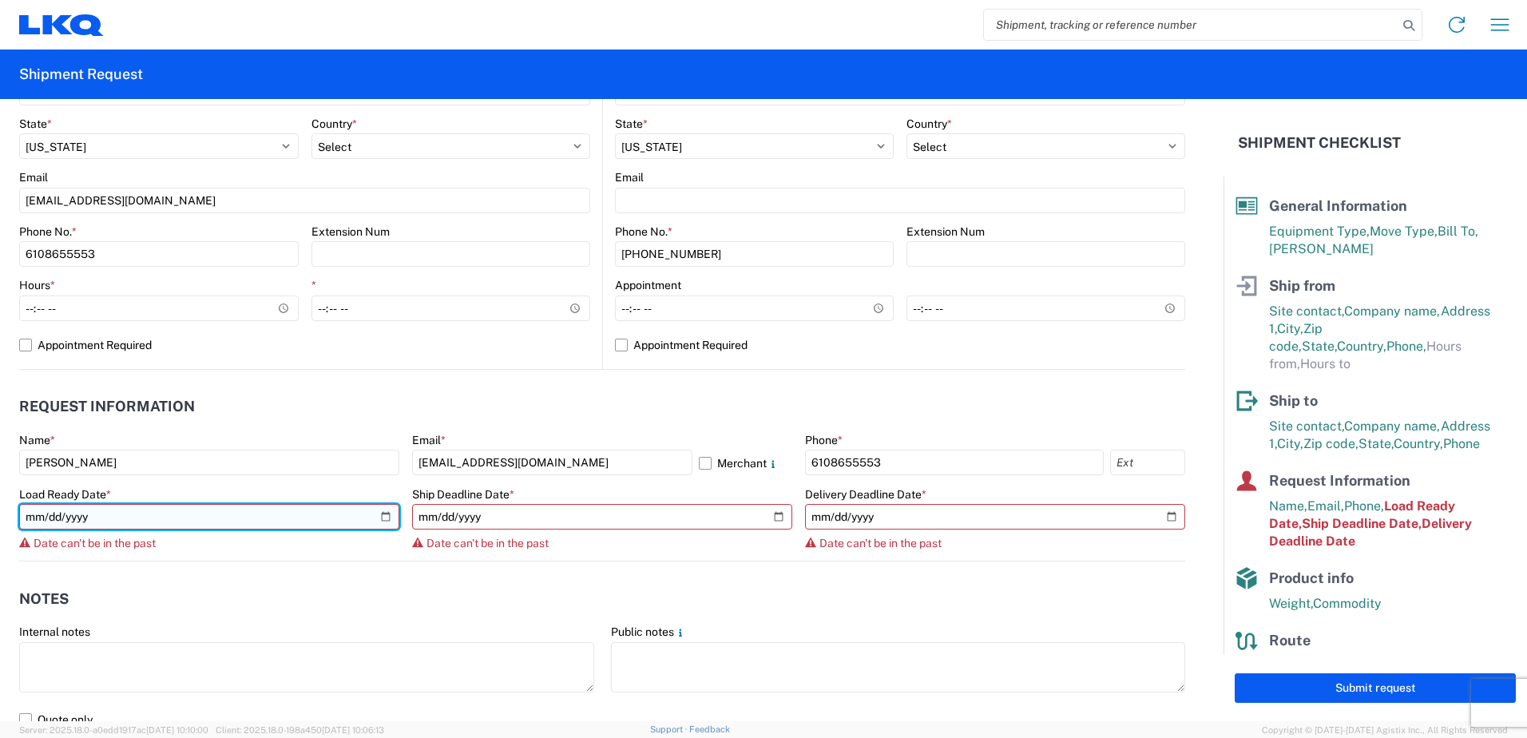
click at [344, 518] on input "2025-08-22" at bounding box center [209, 517] width 380 height 26
click at [382, 516] on input "2025-08-22" at bounding box center [209, 517] width 380 height 26
type input "2025-09-05"
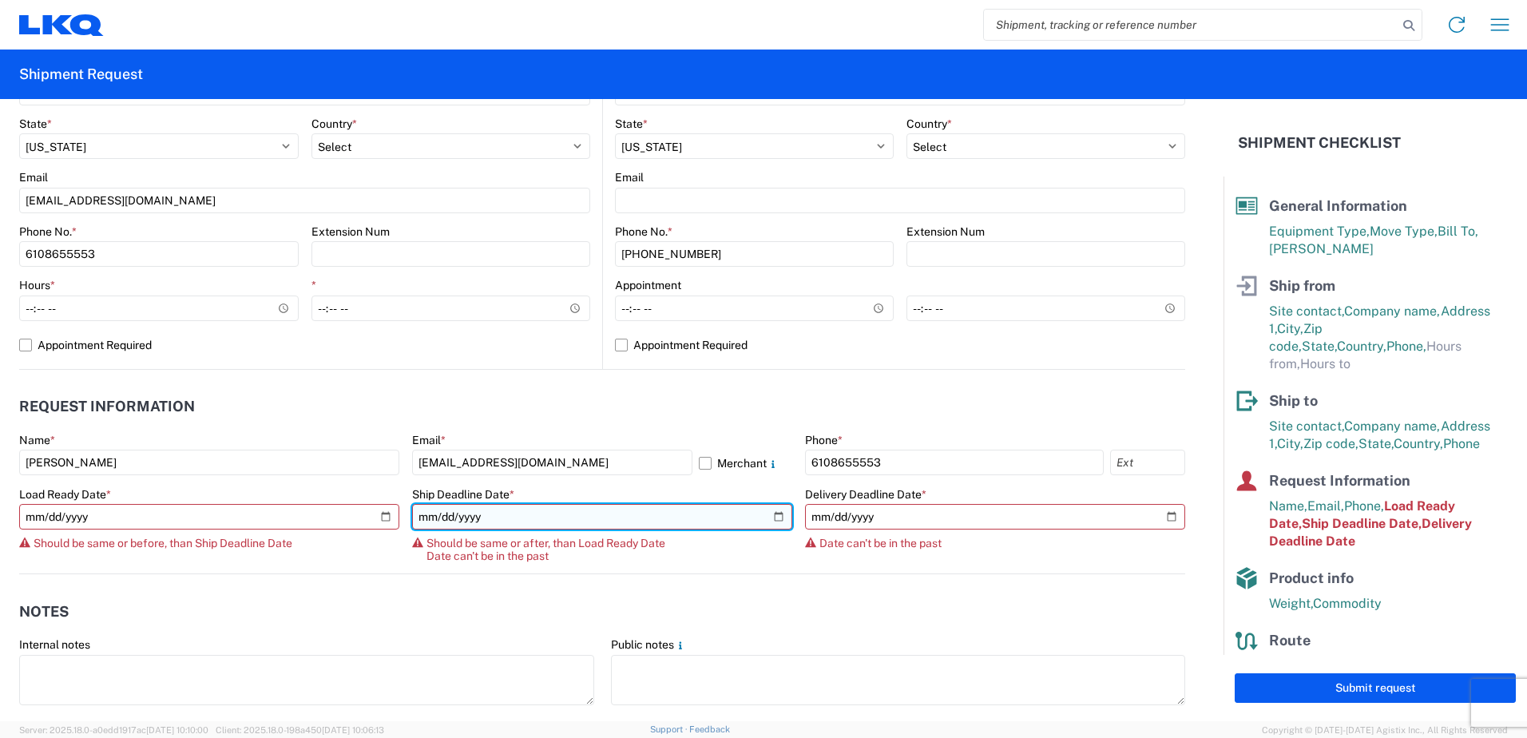
click at [744, 518] on input "2025-08-28" at bounding box center [602, 517] width 380 height 26
click at [771, 512] on input "2025-08-28" at bounding box center [602, 517] width 380 height 26
type input "2025-09-12"
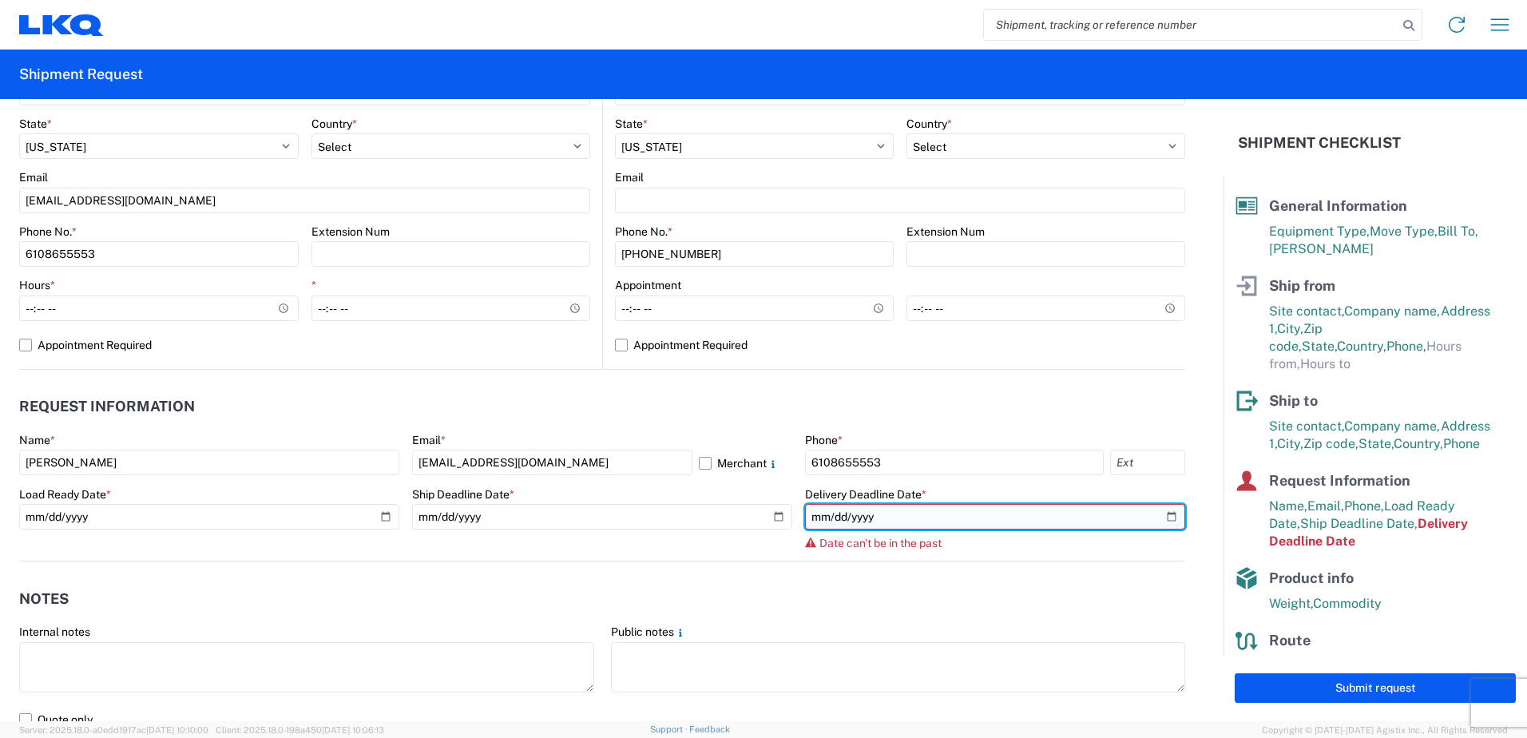
click at [1141, 515] on input "2025-08-28" at bounding box center [995, 517] width 380 height 26
click at [889, 512] on input "date" at bounding box center [995, 517] width 380 height 26
click at [871, 510] on input "date" at bounding box center [995, 517] width 380 height 26
click at [856, 507] on input "date" at bounding box center [995, 517] width 380 height 26
click at [1157, 518] on input "date" at bounding box center [995, 517] width 380 height 26
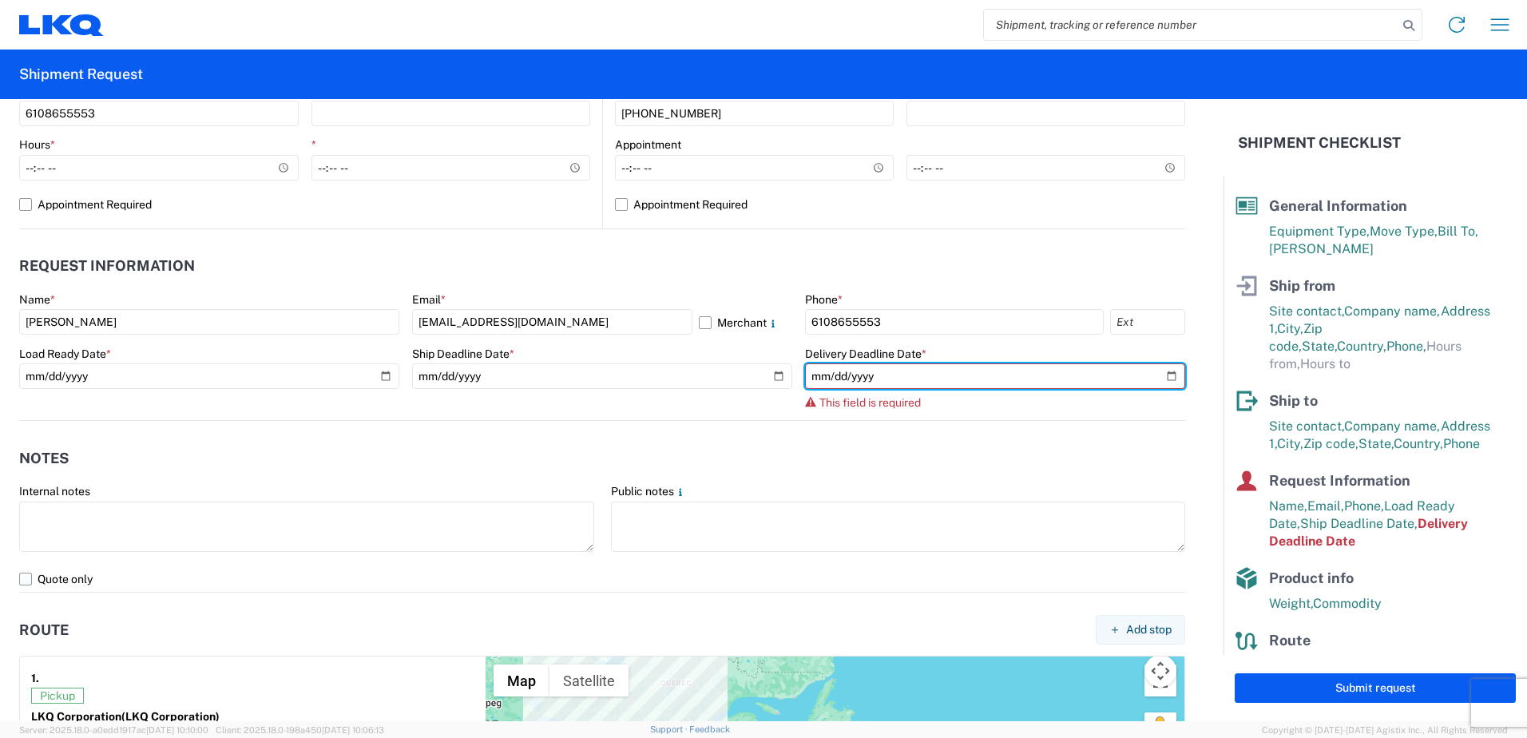
scroll to position [755, 0]
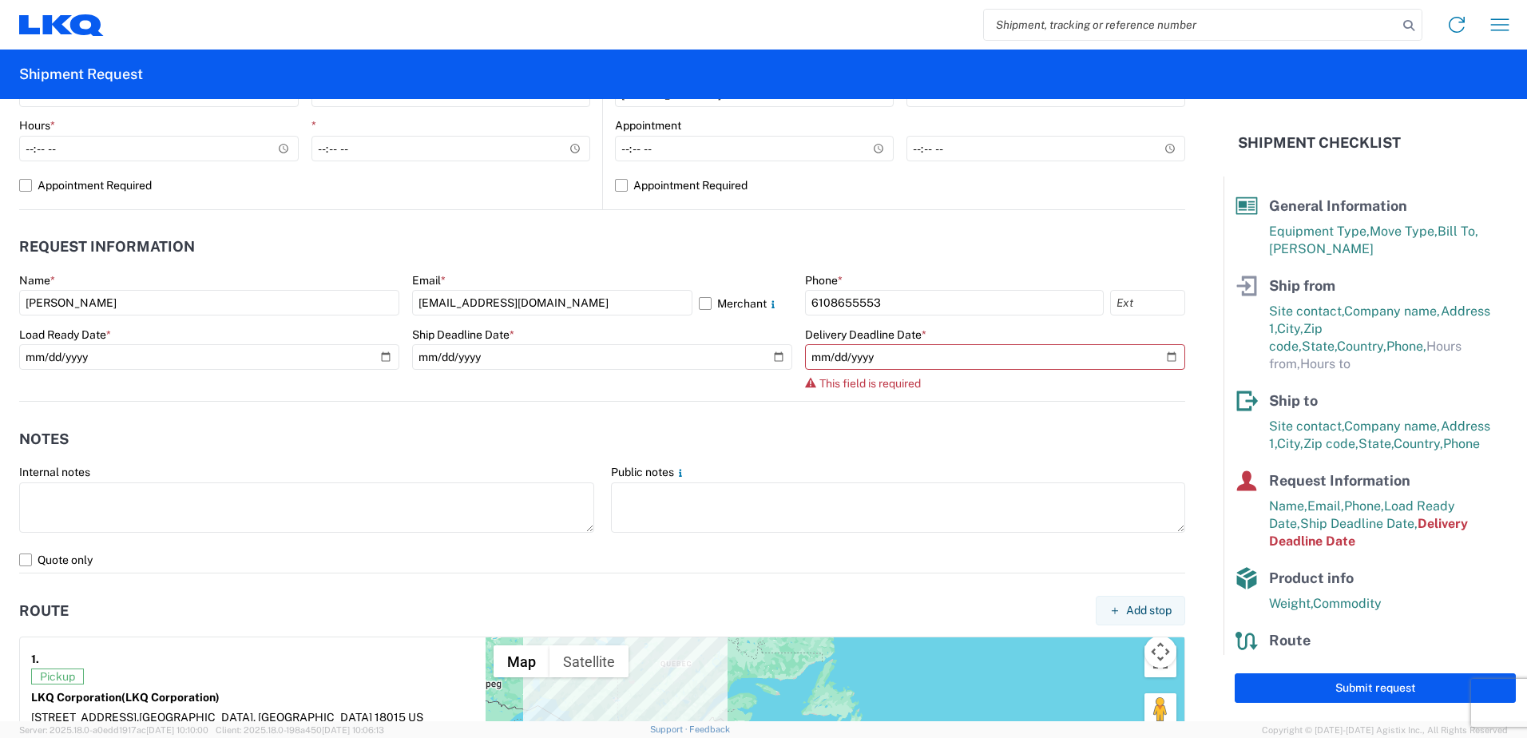
click at [737, 410] on agx-notes "Notes Internal notes Public notes Quote only" at bounding box center [602, 488] width 1166 height 172
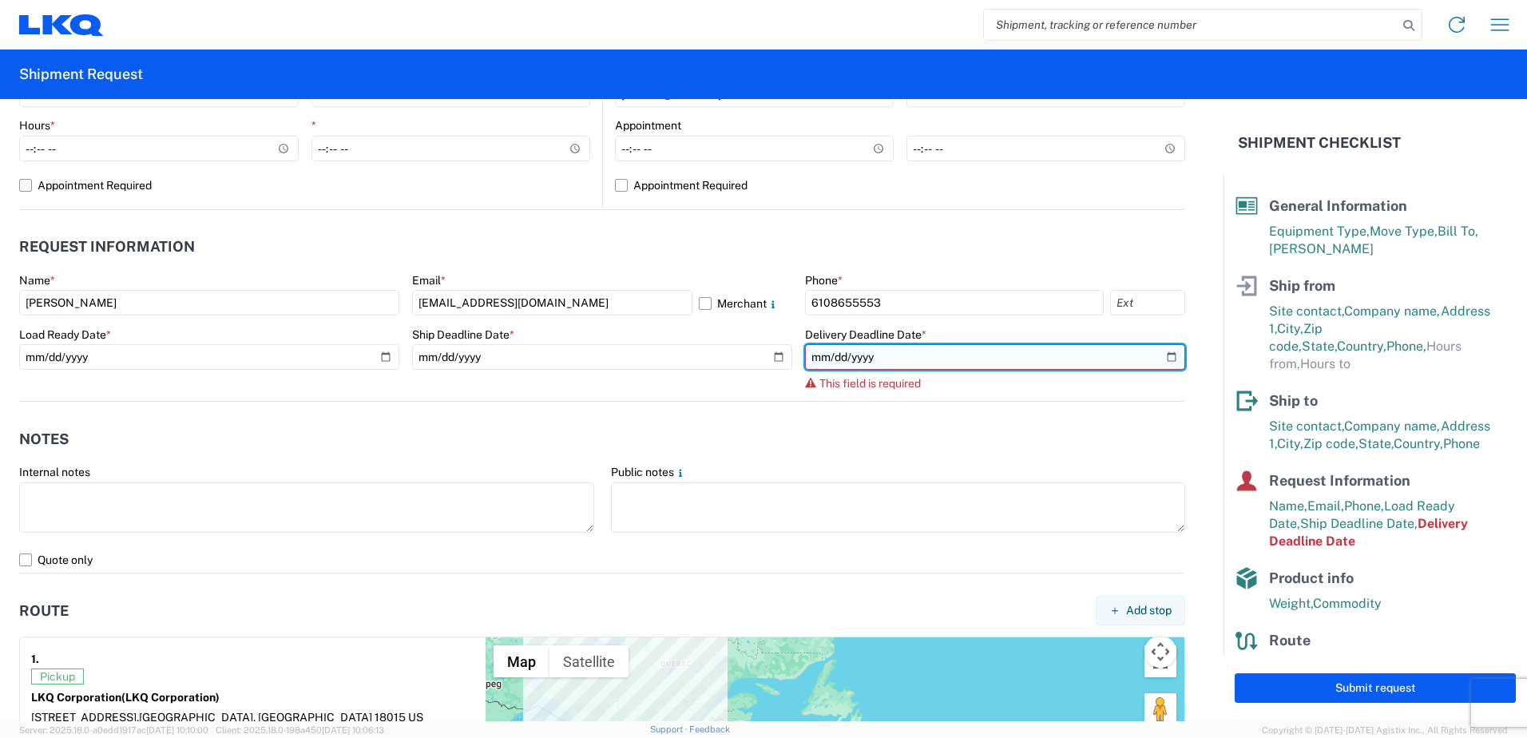
click at [889, 357] on input "date" at bounding box center [995, 357] width 380 height 26
click at [868, 354] on input "date" at bounding box center [995, 357] width 380 height 26
click at [1157, 357] on input "date" at bounding box center [995, 357] width 380 height 26
type input "2025-09-12"
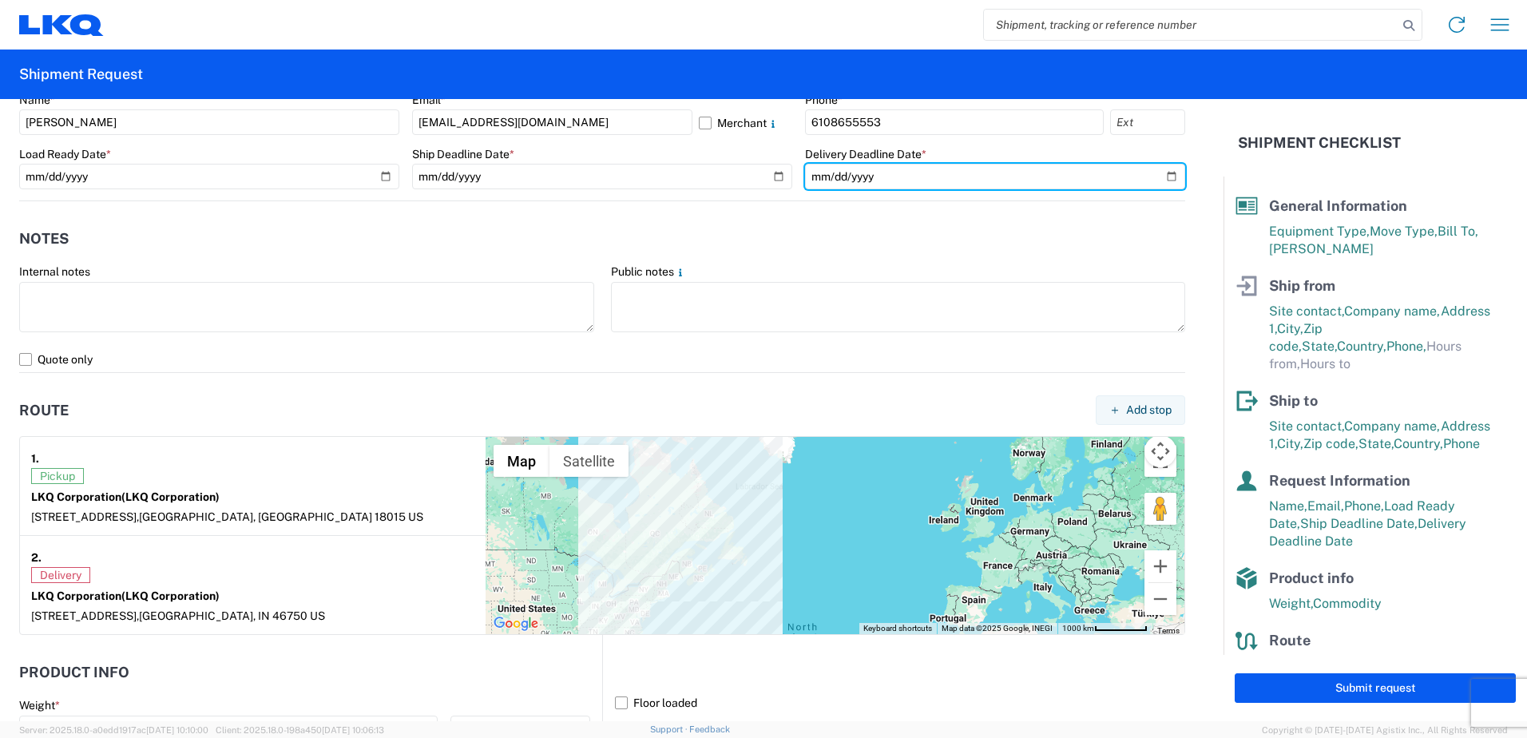
scroll to position [958, 0]
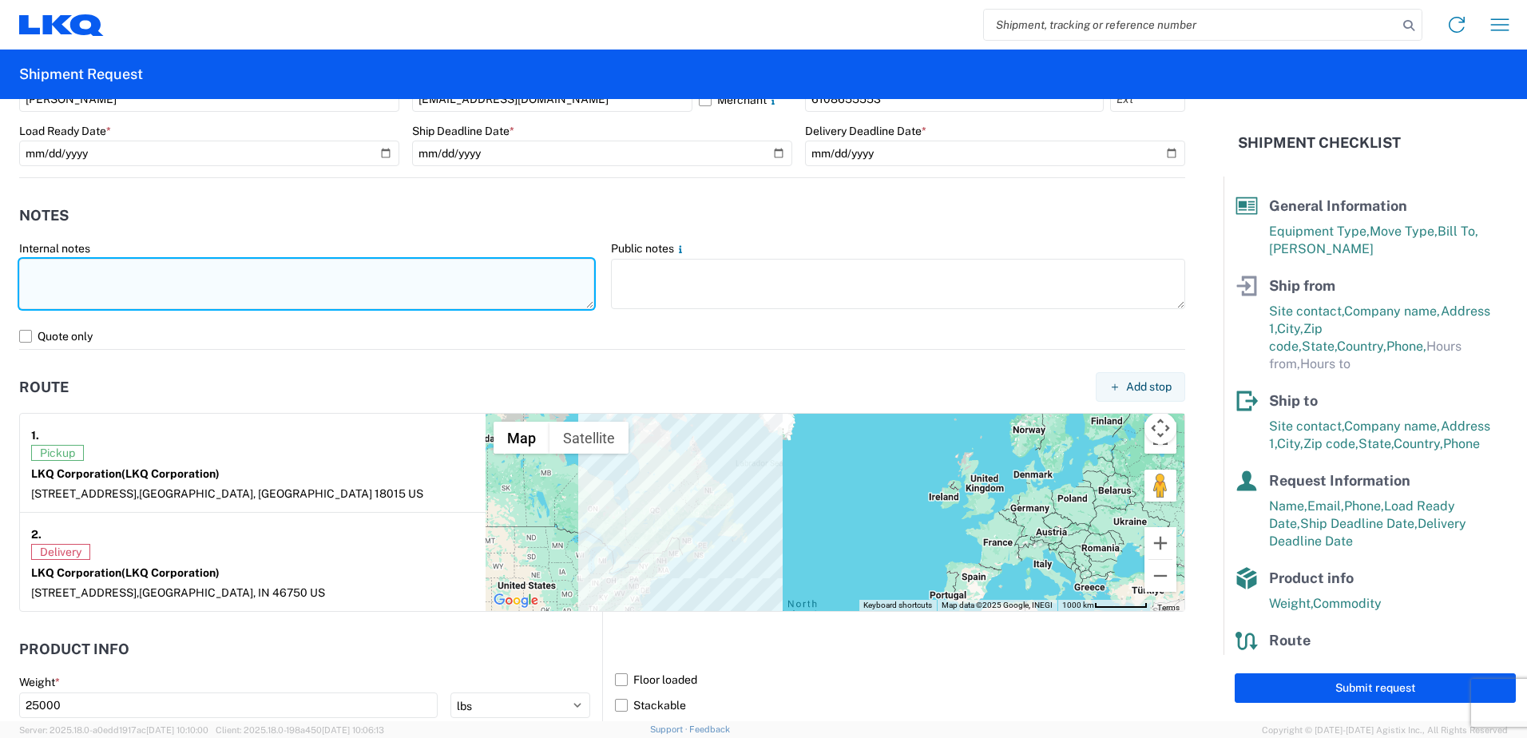
drag, startPoint x: 40, startPoint y: 272, endPoint x: 488, endPoint y: 271, distance: 448.1
click at [56, 271] on textarea at bounding box center [306, 284] width 575 height 50
type textarea "PICKUP BETWEEN 9AM AND 2PM"
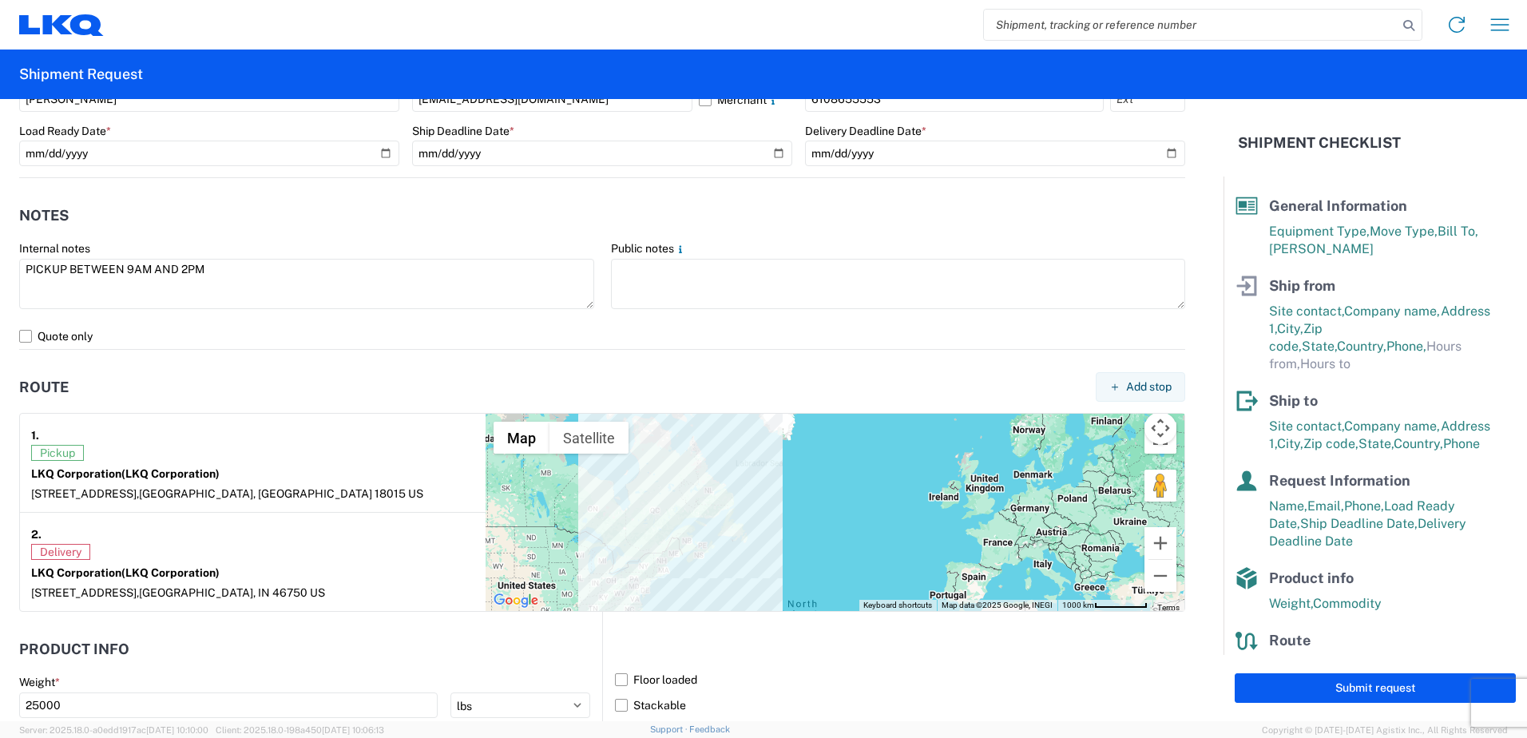
click at [1036, 33] on agx-forms-host "Home Shipment request Shipment tracking Shipment Request General Information Te…" at bounding box center [763, 369] width 1527 height 738
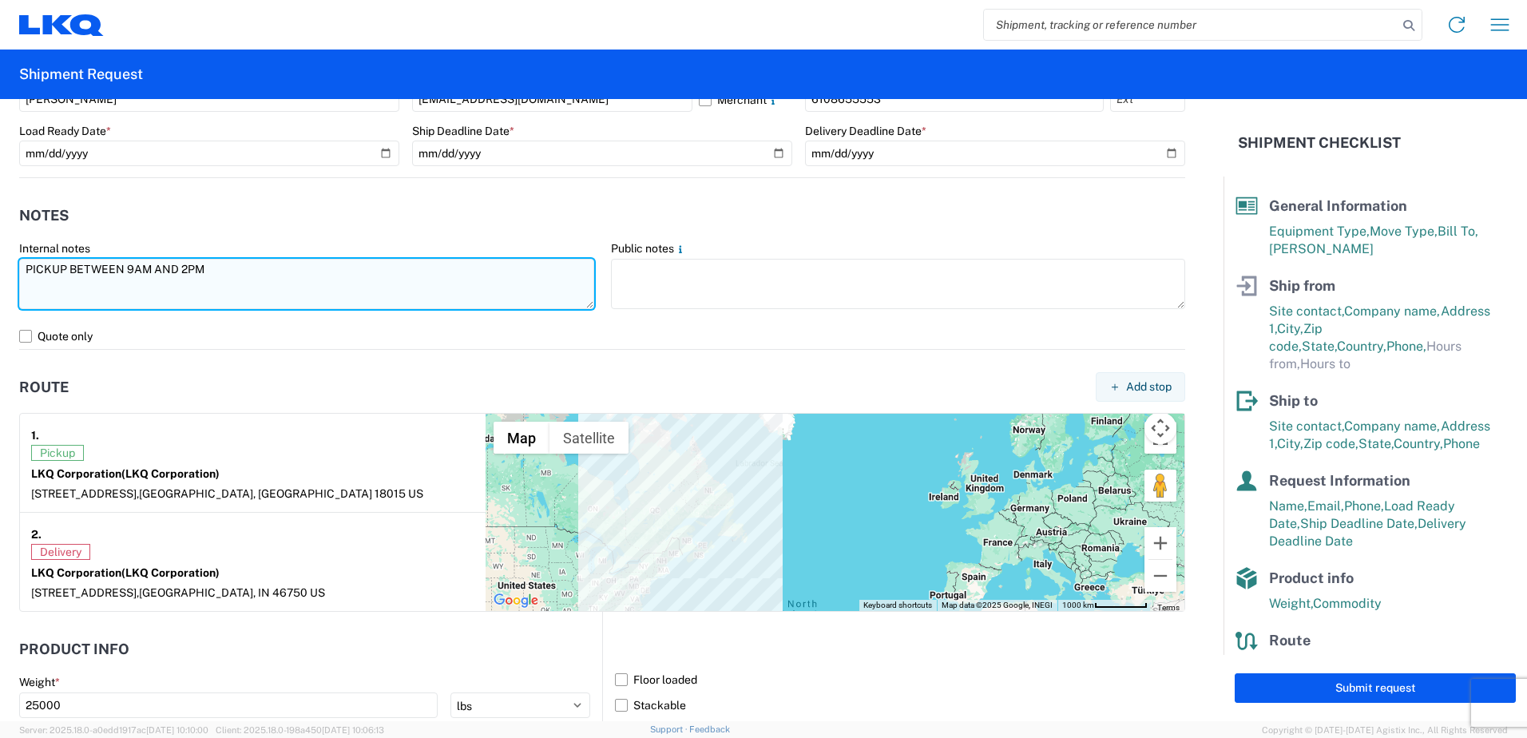
click at [254, 276] on textarea "PICKUP BETWEEN 9AM AND 2PM" at bounding box center [306, 284] width 575 height 50
drag, startPoint x: 208, startPoint y: 268, endPoint x: 12, endPoint y: 266, distance: 196.5
click at [12, 266] on agx-form-control-wrapper-v2 "Internal notes PICKUP BETWEEN 9AM AND 2PM" at bounding box center [307, 282] width 592 height 82
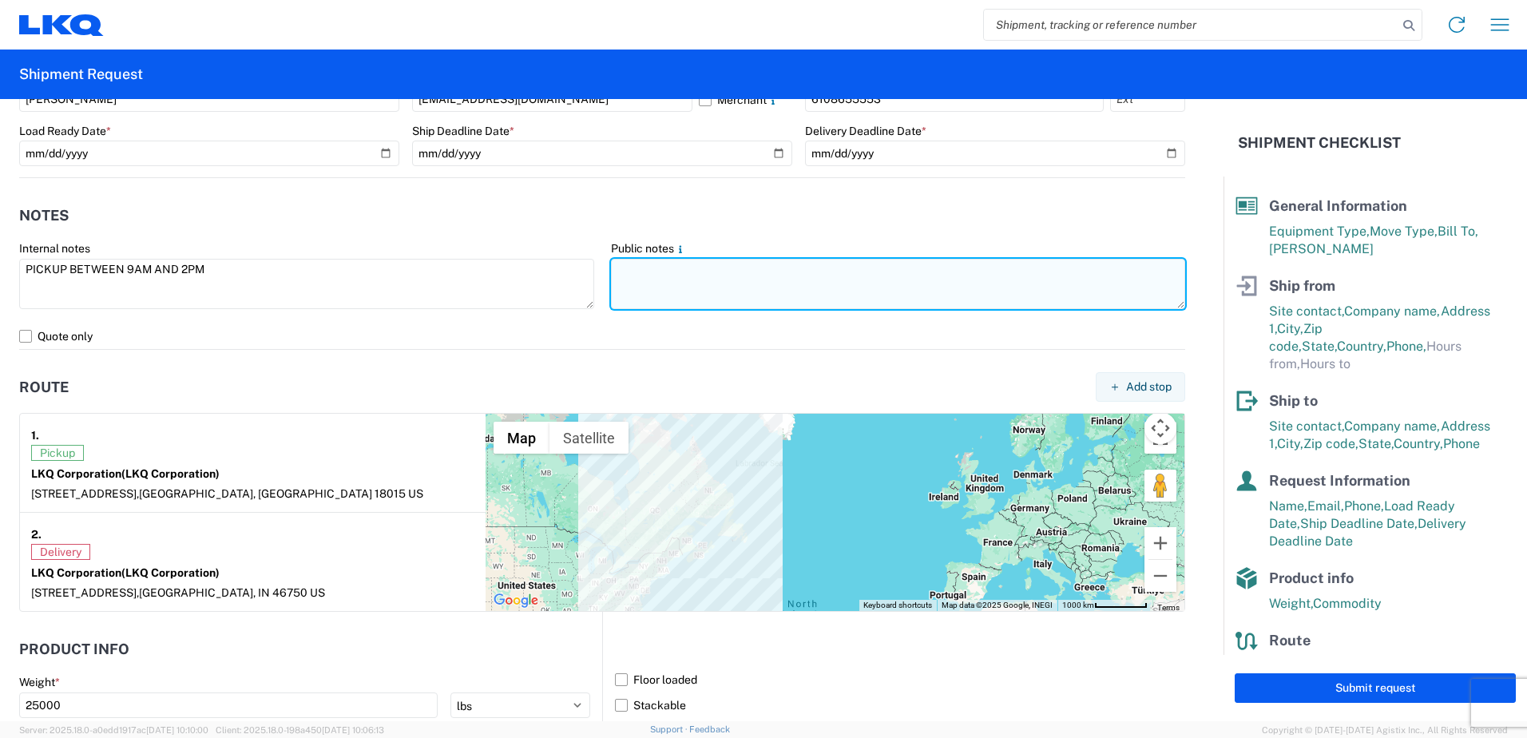
paste textarea "PICKUP BETWEEN 9AM AND 2PM"
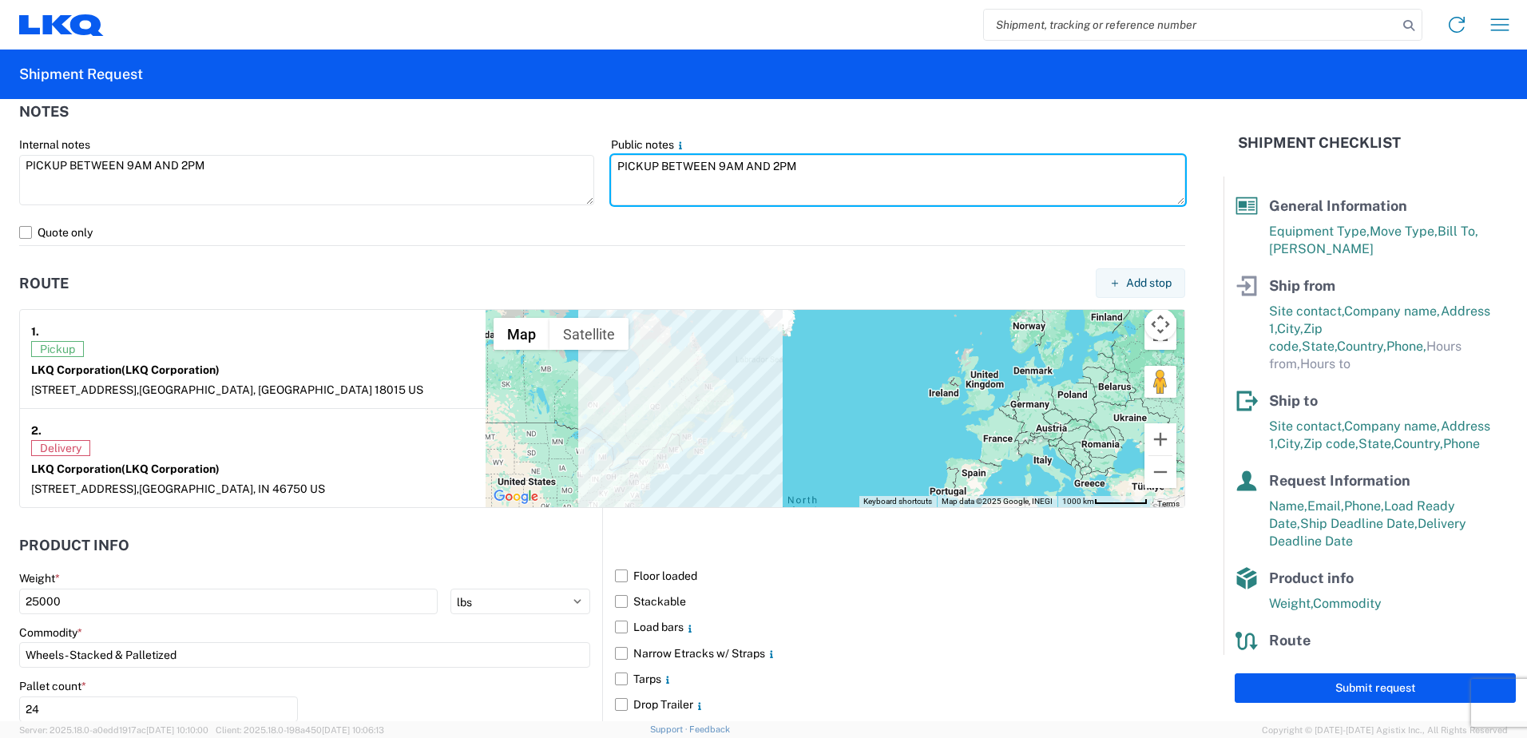
scroll to position [1294, 0]
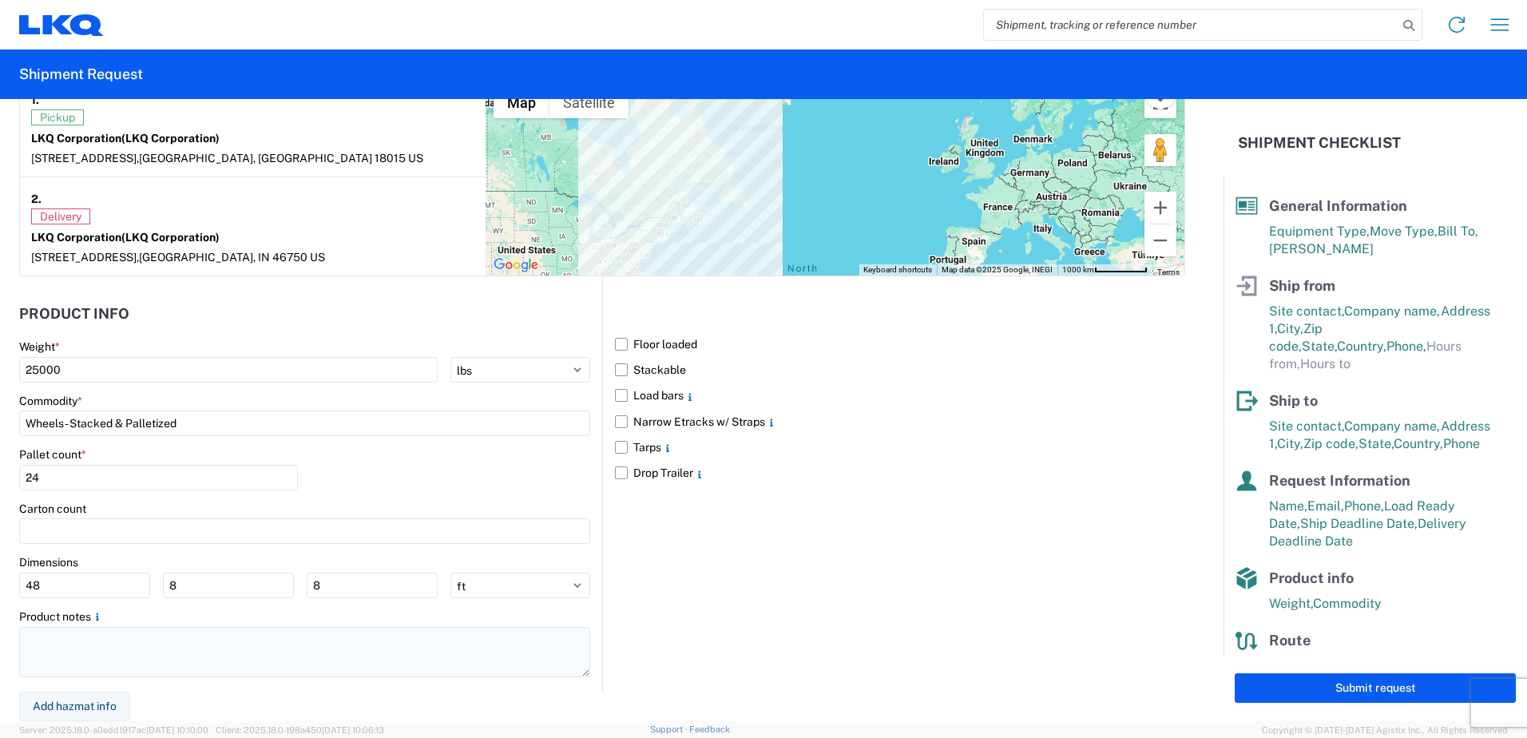
type textarea "PICKUP BETWEEN 9AM AND 2PM"
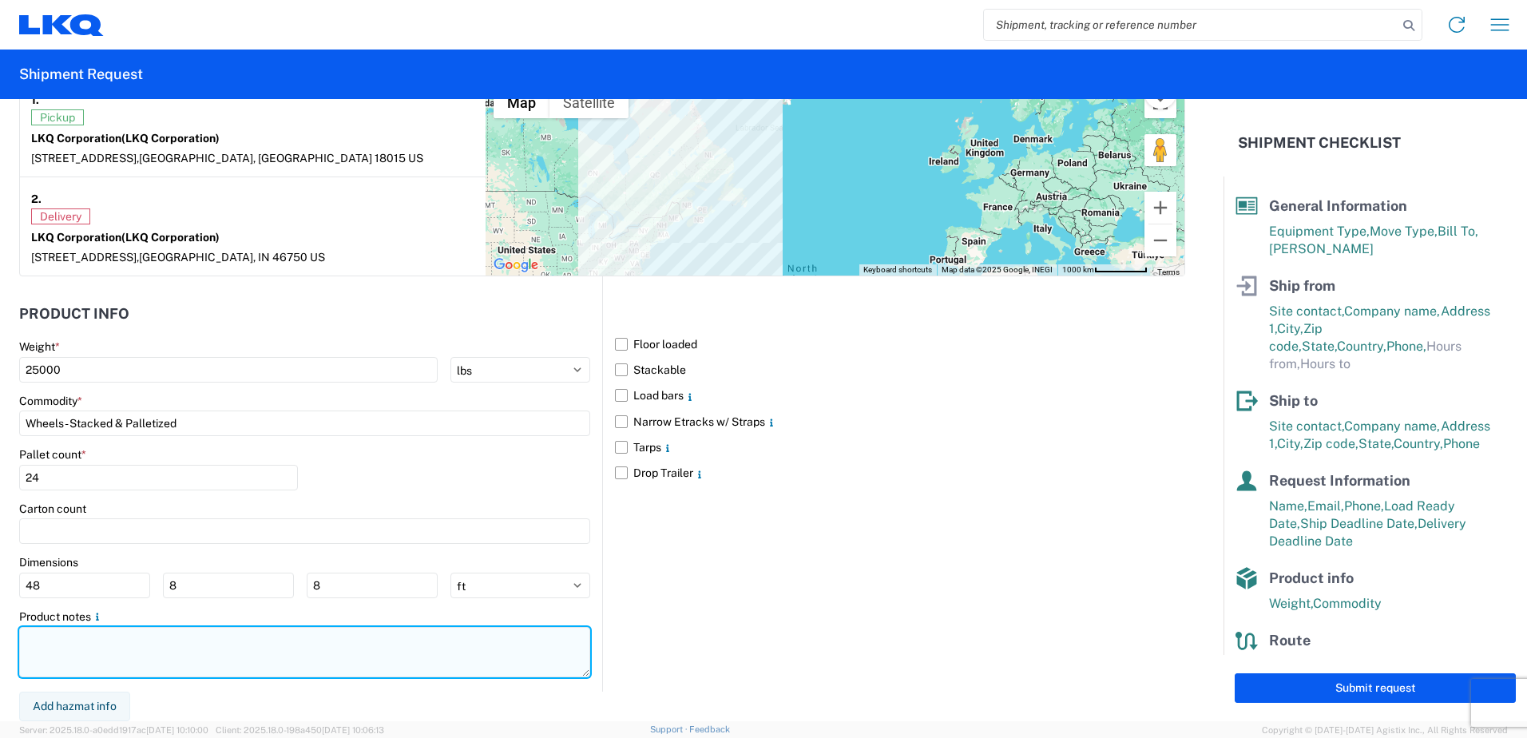
paste textarea "PICKUP BETWEEN 9AM AND 2PM"
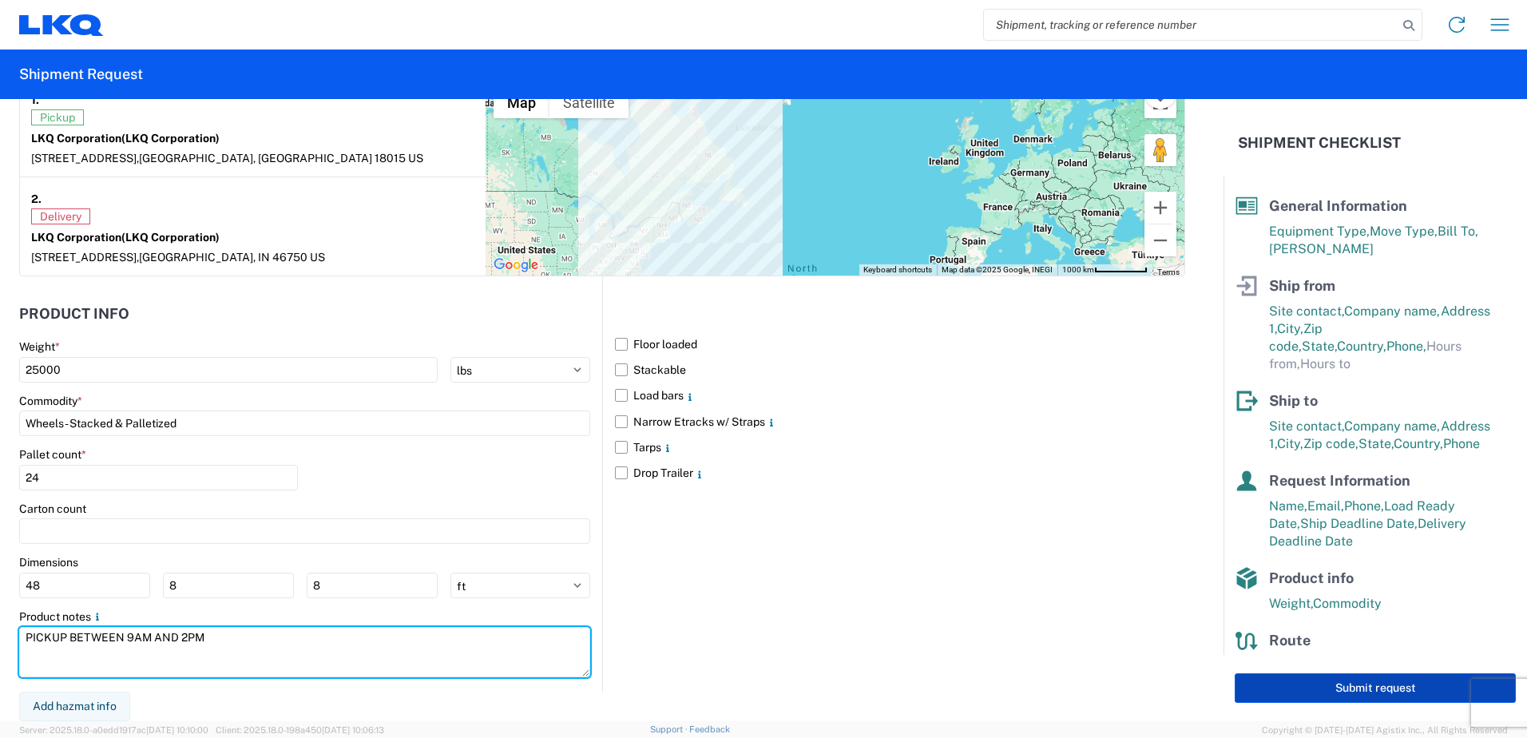
type textarea "PICKUP BETWEEN 9AM AND 2PM"
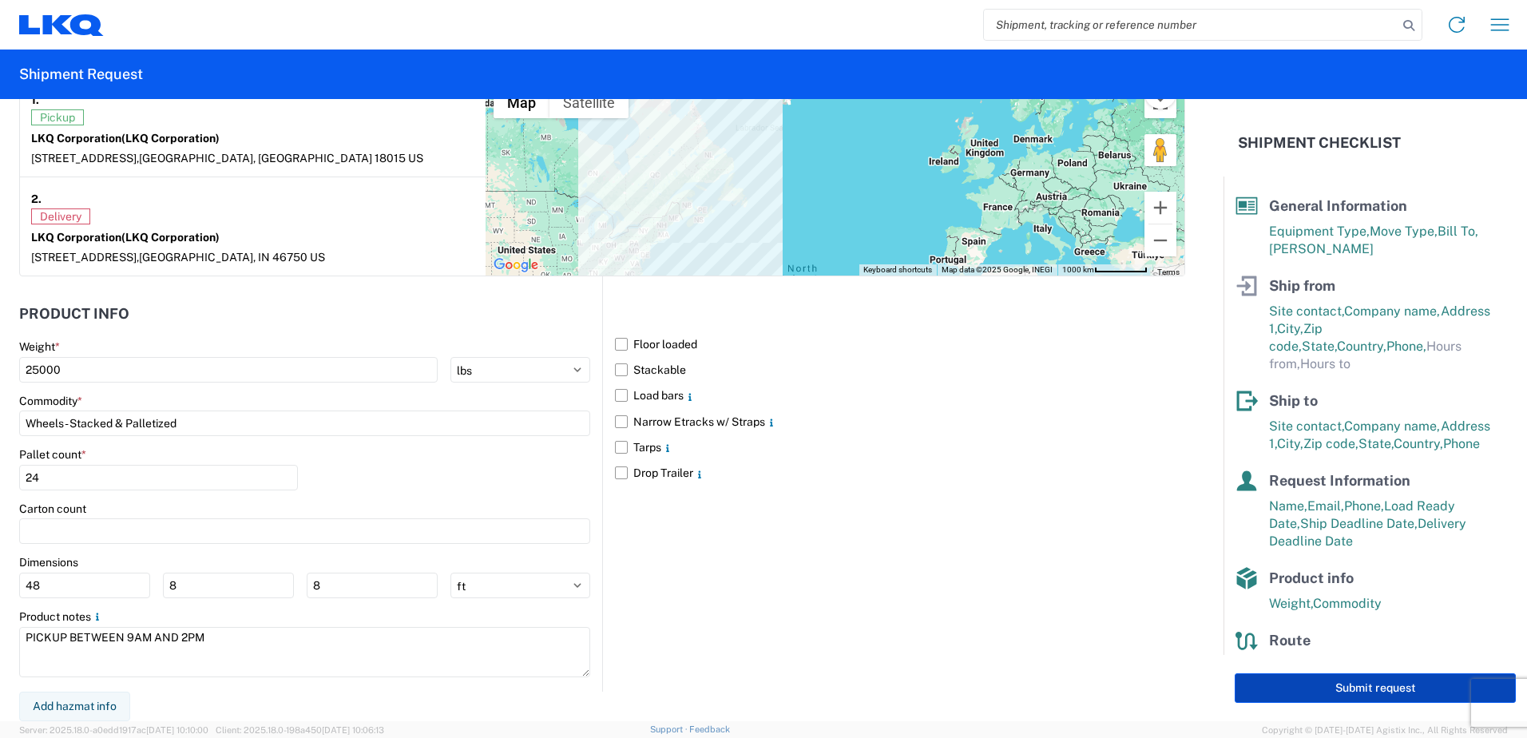
click at [1342, 685] on button "Submit request" at bounding box center [1375, 688] width 281 height 30
select select "US"
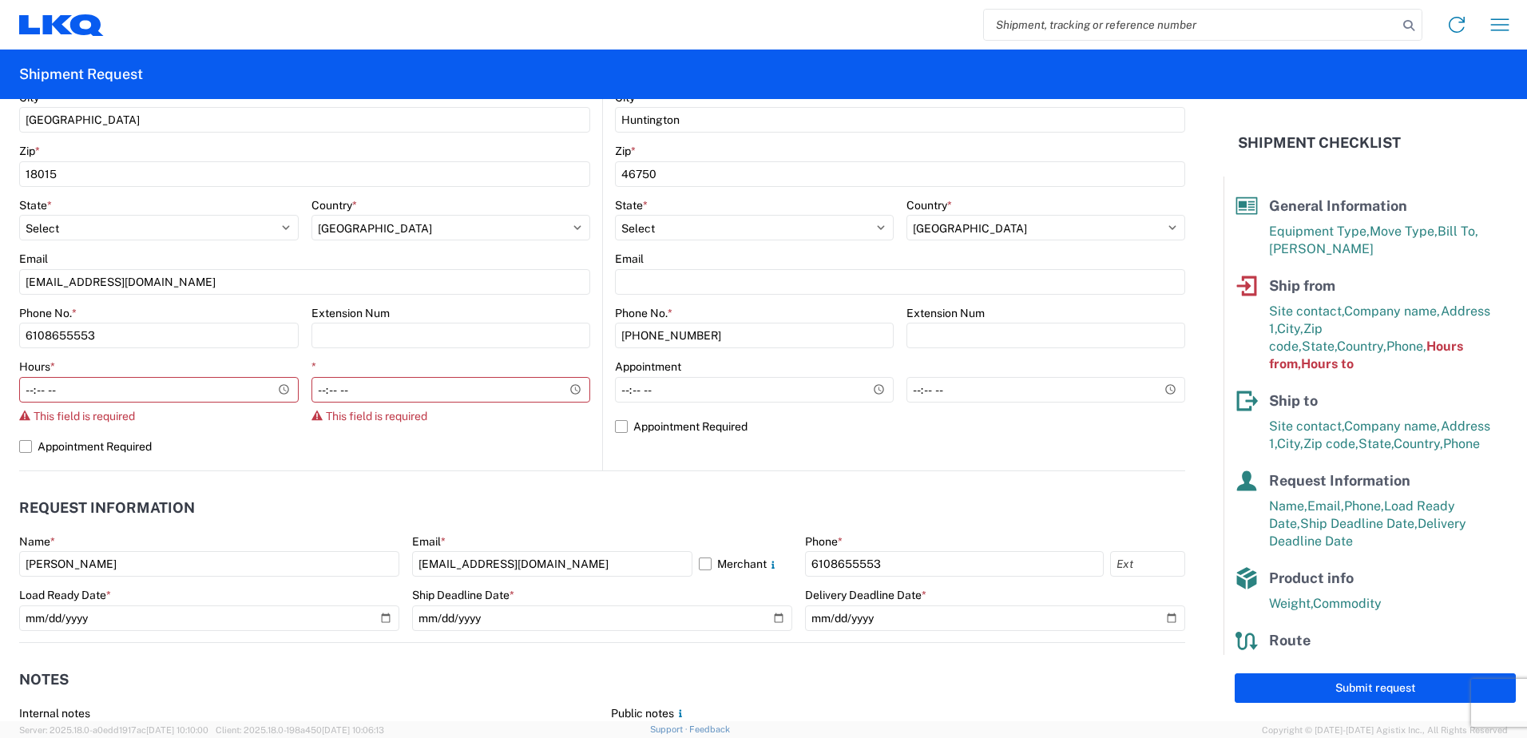
scroll to position [514, 0]
drag, startPoint x: 34, startPoint y: 387, endPoint x: 121, endPoint y: 394, distance: 86.6
click at [37, 387] on input "Hours *" at bounding box center [159, 389] width 280 height 26
type input "08:00"
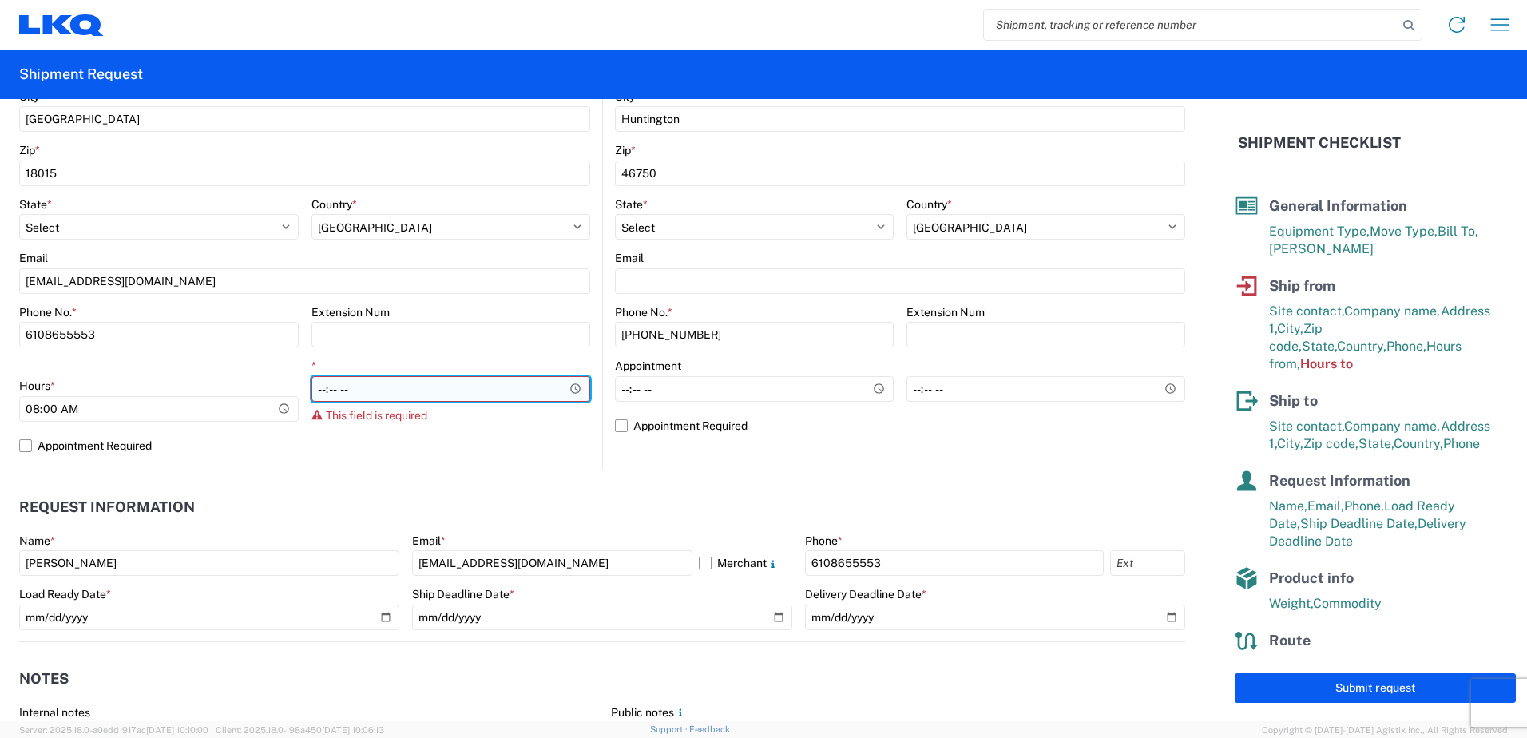
click at [327, 389] on input "*" at bounding box center [451, 389] width 280 height 26
click at [312, 390] on input "*" at bounding box center [451, 389] width 280 height 26
click at [563, 384] on input "*" at bounding box center [451, 389] width 280 height 26
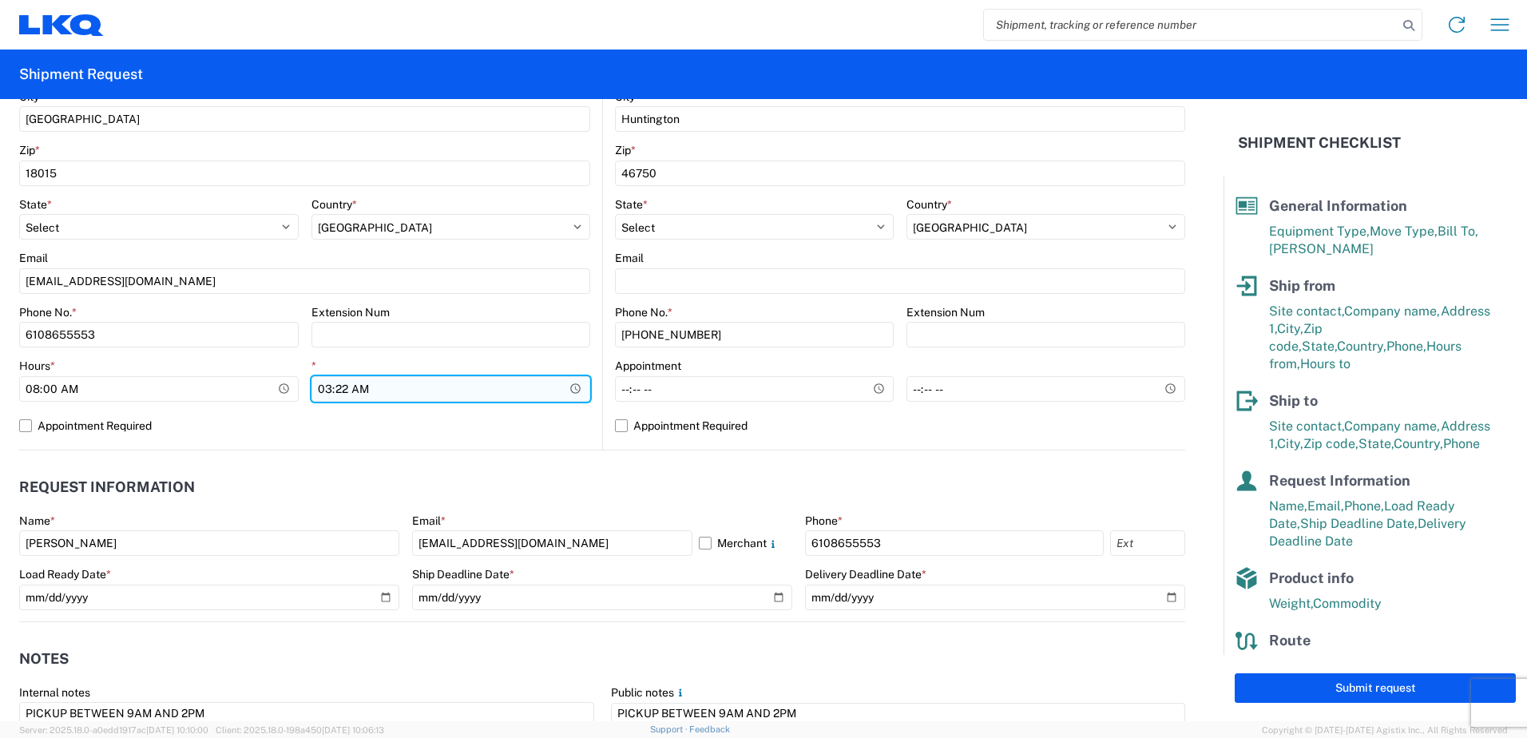
type input "03:22"
click at [387, 383] on input "03:22" at bounding box center [451, 389] width 280 height 26
type input "15:00"
click at [450, 462] on agx-request-info "Request Information Name * BOB RECCEK Email * boreccek@lkqcorp.com Merchant Pho…" at bounding box center [602, 536] width 1166 height 172
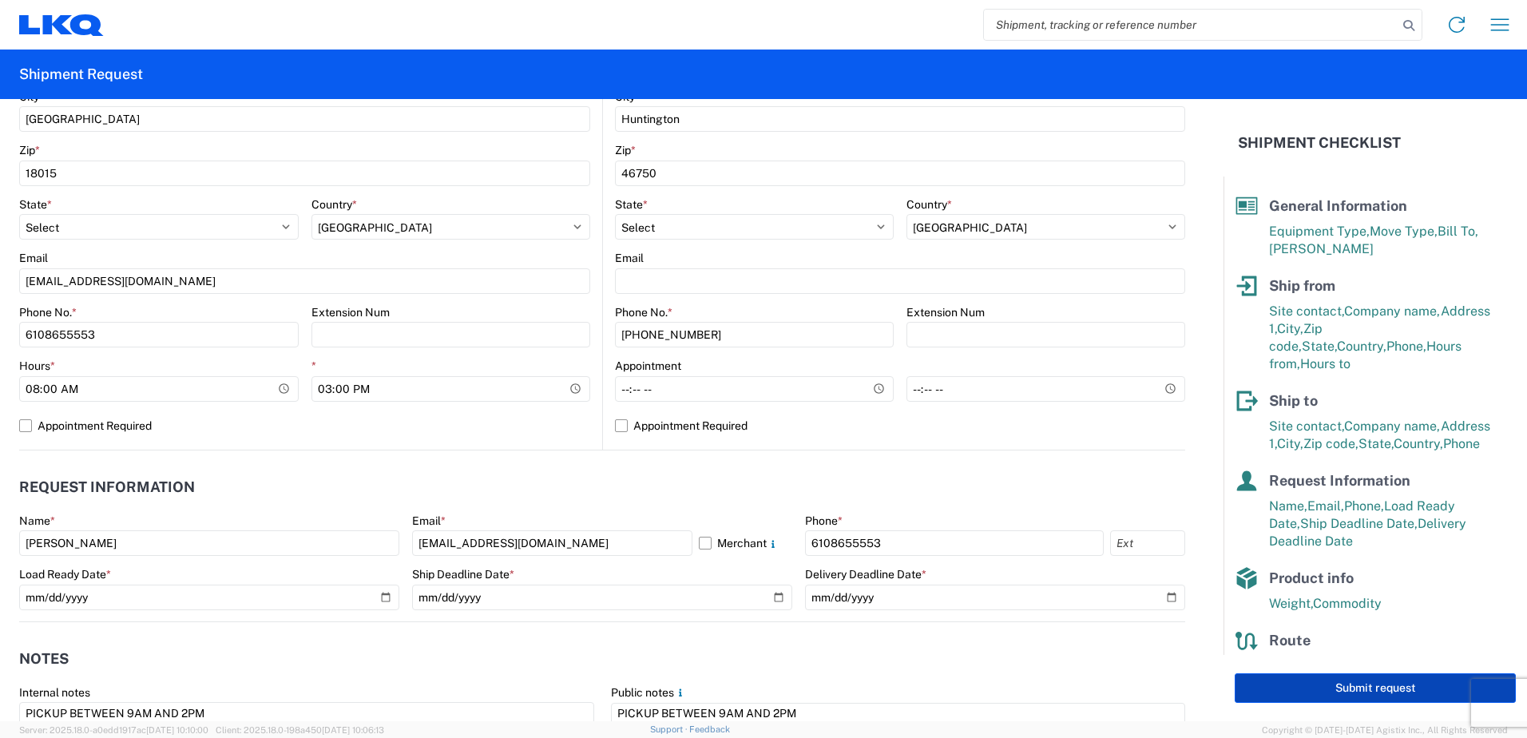
click at [1321, 686] on button "Submit request" at bounding box center [1375, 688] width 281 height 30
